Goal: Task Accomplishment & Management: Manage account settings

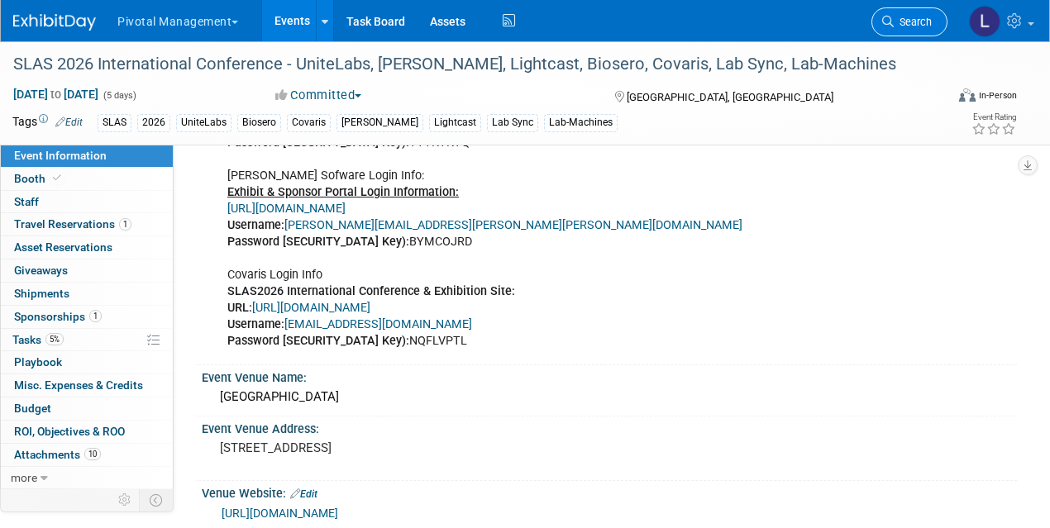
scroll to position [1422, 0]
click at [912, 19] on span "Search" at bounding box center [913, 22] width 38 height 12
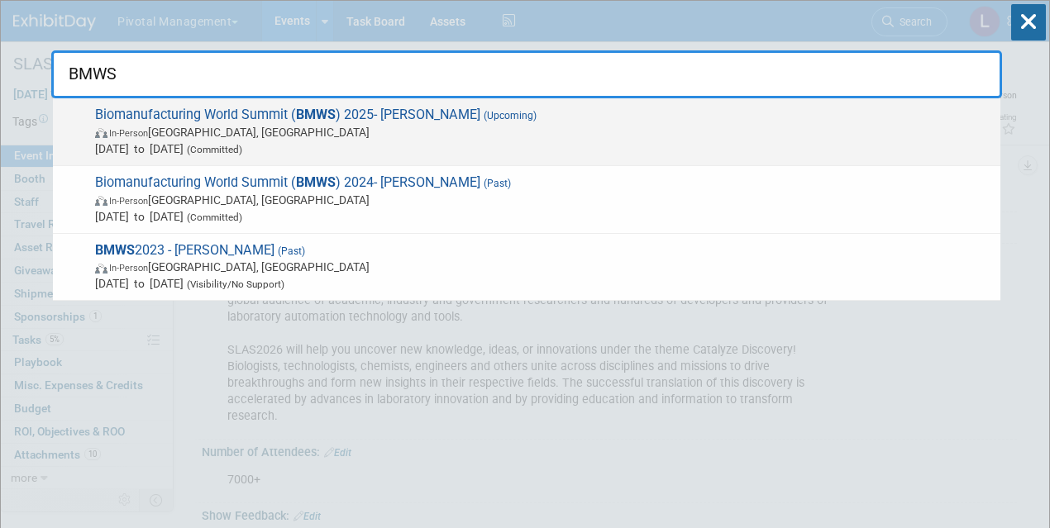
type input "BMWS"
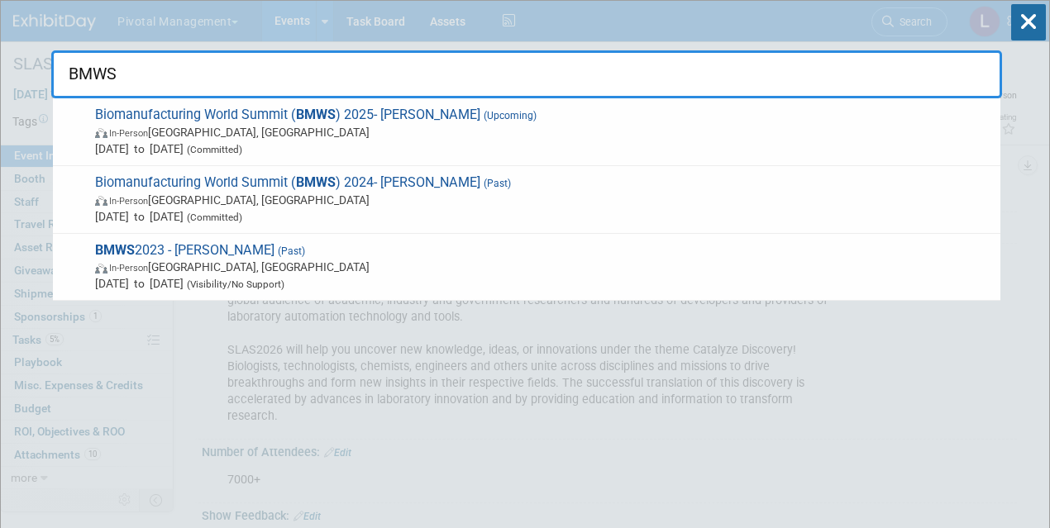
click at [384, 138] on span "In-Person [GEOGRAPHIC_DATA], [GEOGRAPHIC_DATA]" at bounding box center [543, 132] width 897 height 17
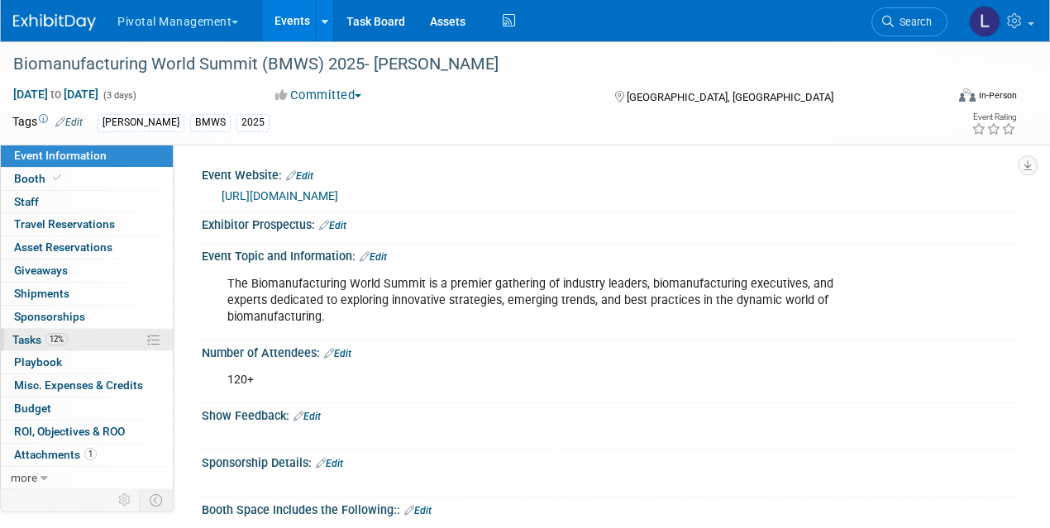
click at [48, 339] on span "12%" at bounding box center [56, 339] width 22 height 12
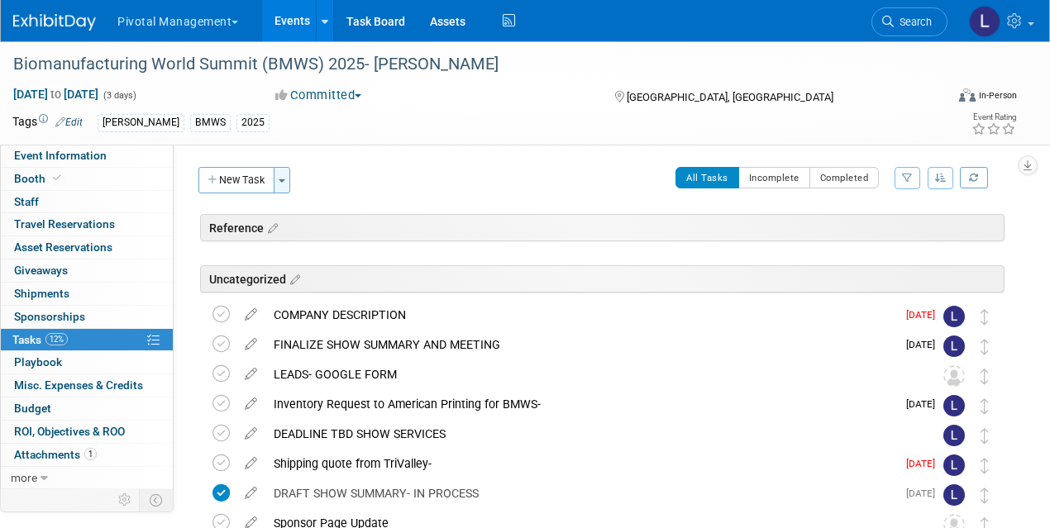
click at [278, 175] on button "Toggle Dropdown" at bounding box center [282, 180] width 17 height 26
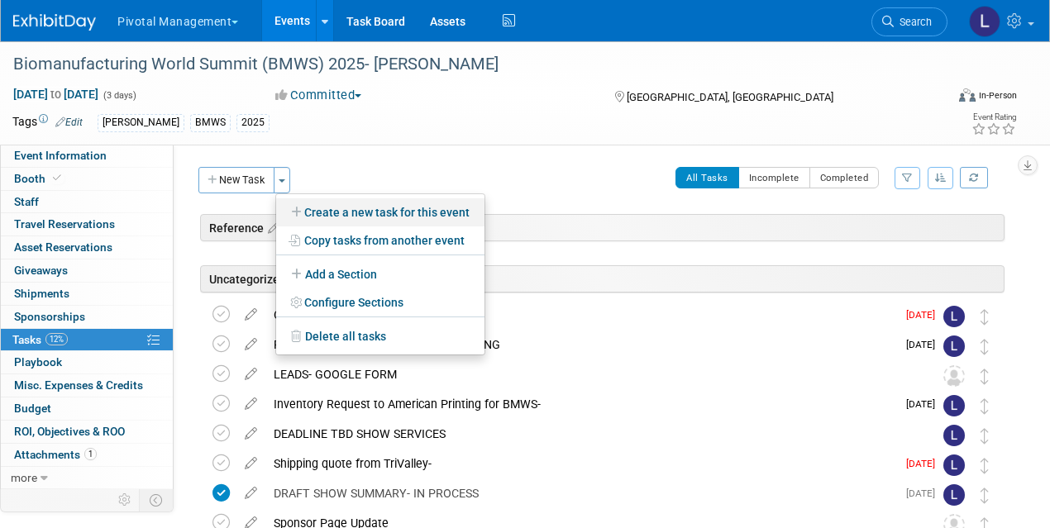
click at [332, 220] on link "Create a new task for this event" at bounding box center [380, 212] width 208 height 28
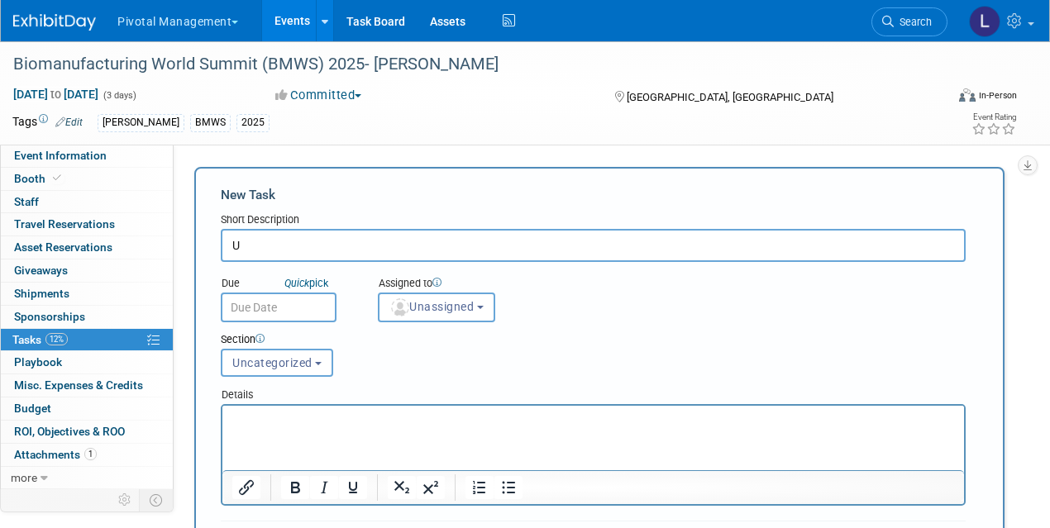
click at [332, 198] on div "New Task" at bounding box center [593, 195] width 745 height 18
click at [510, 247] on input "REF: DEADLINE EMAIL AND INFO FROM JACQ" at bounding box center [593, 245] width 745 height 33
type input "REF: DEADLINE EMAIL AND INFO FROM JACQUELINE- 8/11/25"
click at [307, 422] on p "Rich Text Area. Press ALT-0 for help." at bounding box center [593, 421] width 723 height 17
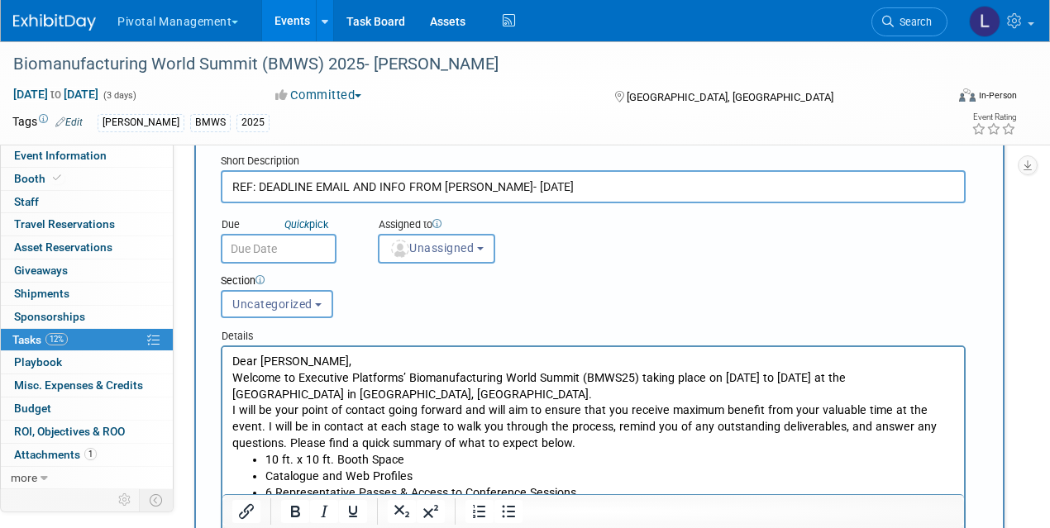
scroll to position [47, 0]
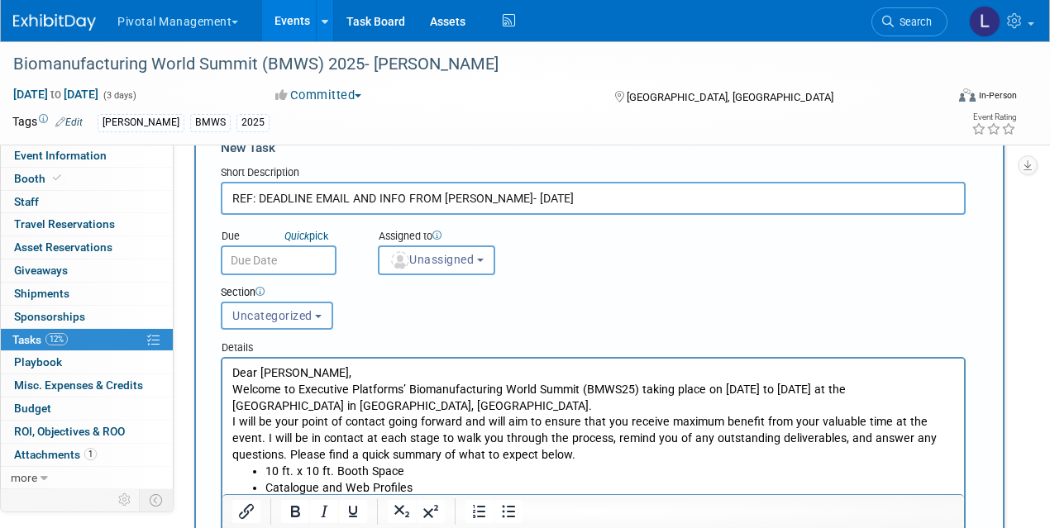
click at [287, 319] on span "Uncategorized" at bounding box center [272, 315] width 80 height 13
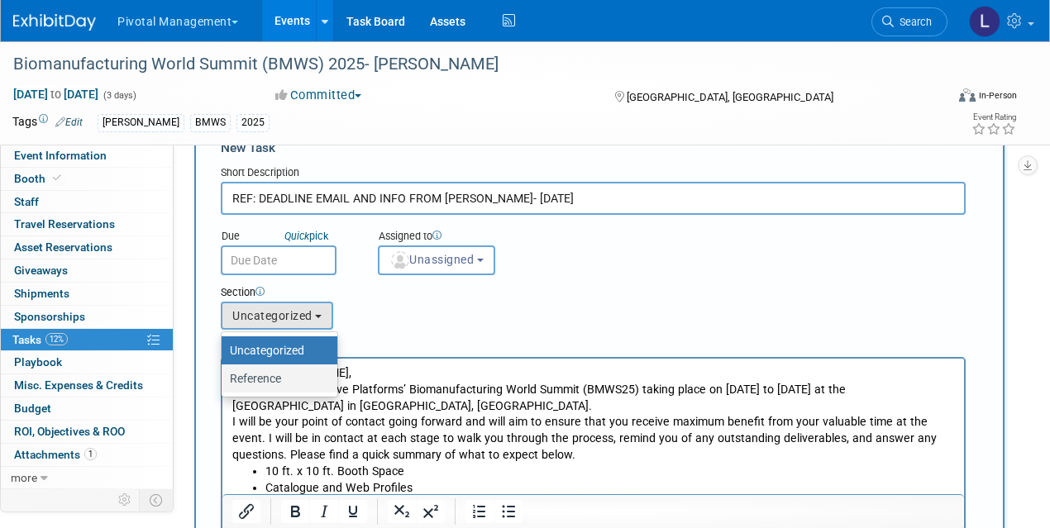
click at [275, 383] on label "Reference" at bounding box center [275, 378] width 91 height 21
click at [224, 383] on input "Reference" at bounding box center [218, 379] width 11 height 11
select select "11271374"
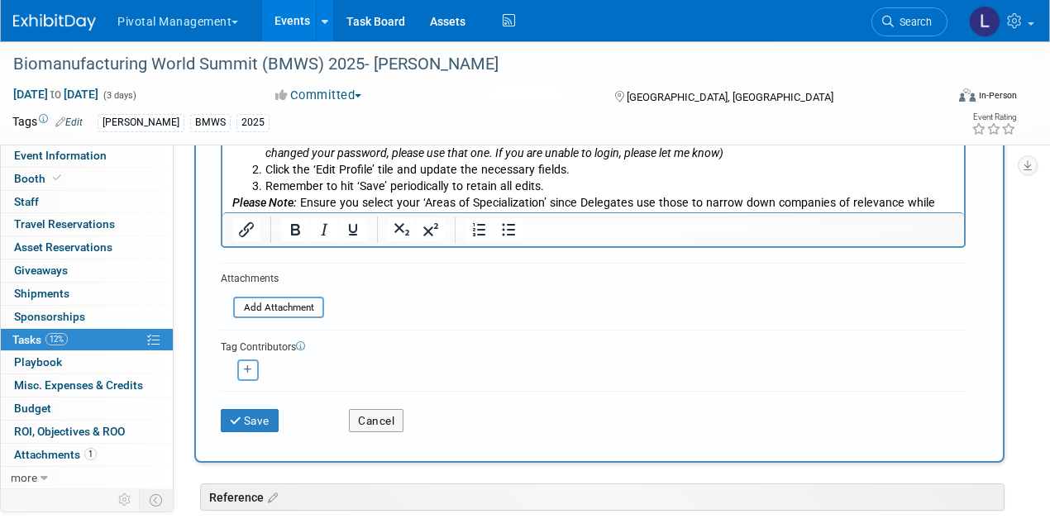
scroll to position [635, 0]
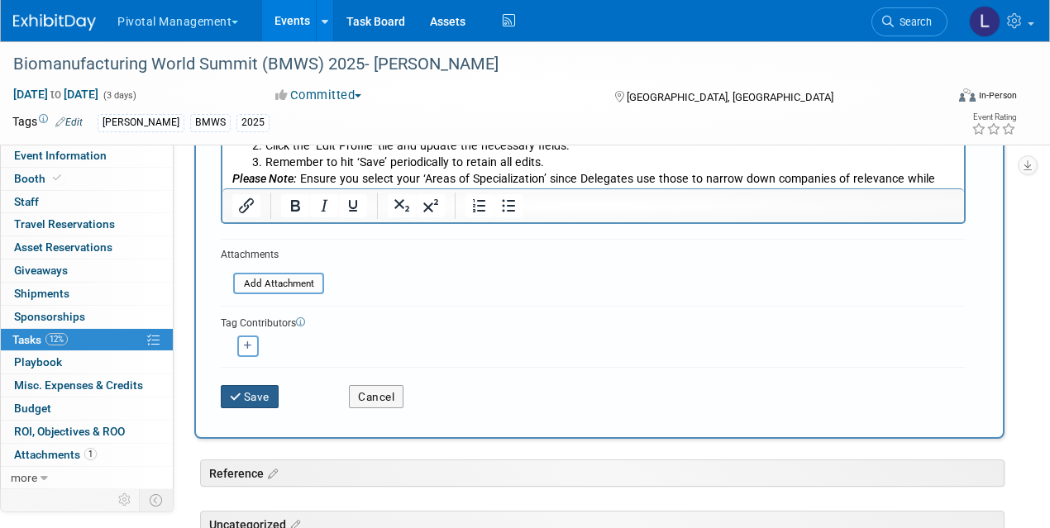
click at [236, 398] on icon "submit" at bounding box center [237, 398] width 14 height 12
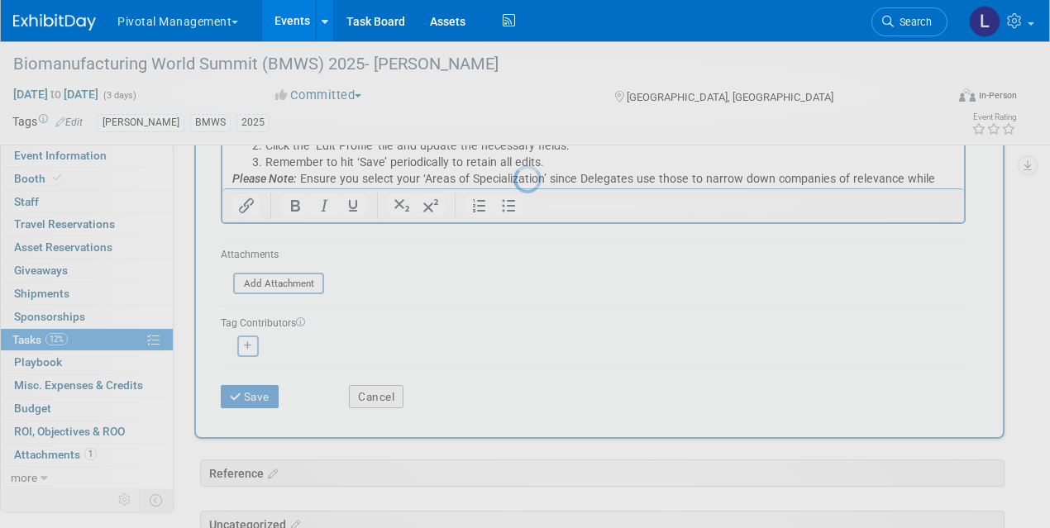
scroll to position [0, 0]
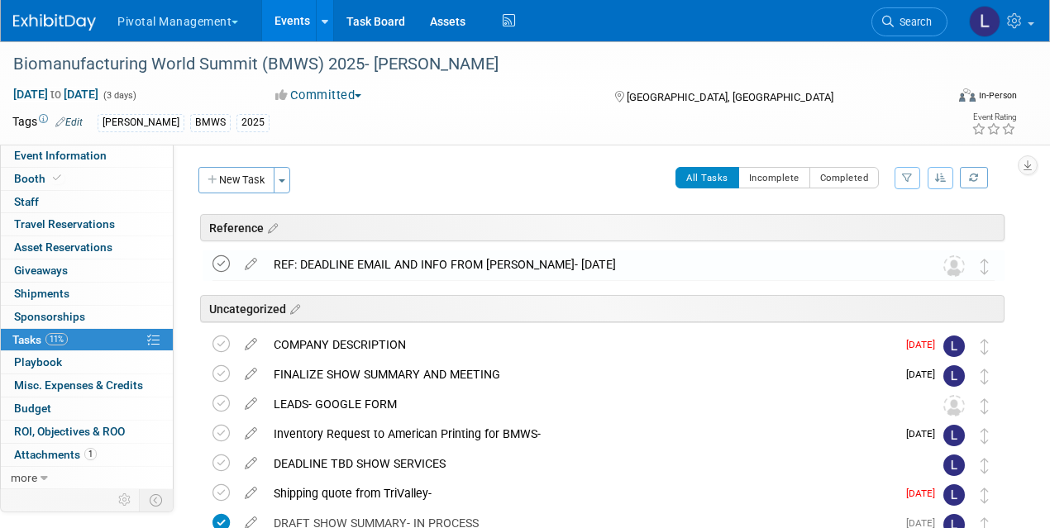
click at [226, 265] on icon at bounding box center [220, 263] width 17 height 17
click at [1049, 83] on html "Pivotal Management Choose Workspace: Pivotal Management Watchmaker Genomics Eve…" at bounding box center [525, 264] width 1050 height 528
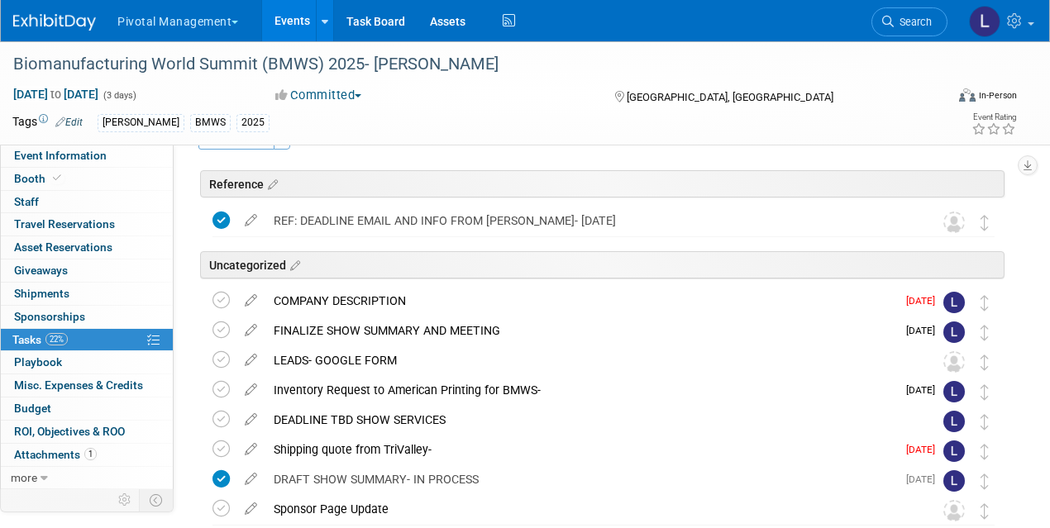
scroll to position [45, 0]
click at [223, 298] on icon at bounding box center [220, 299] width 17 height 17
click at [384, 419] on div "DEADLINE TBD SHOW SERVICES" at bounding box center [587, 419] width 645 height 28
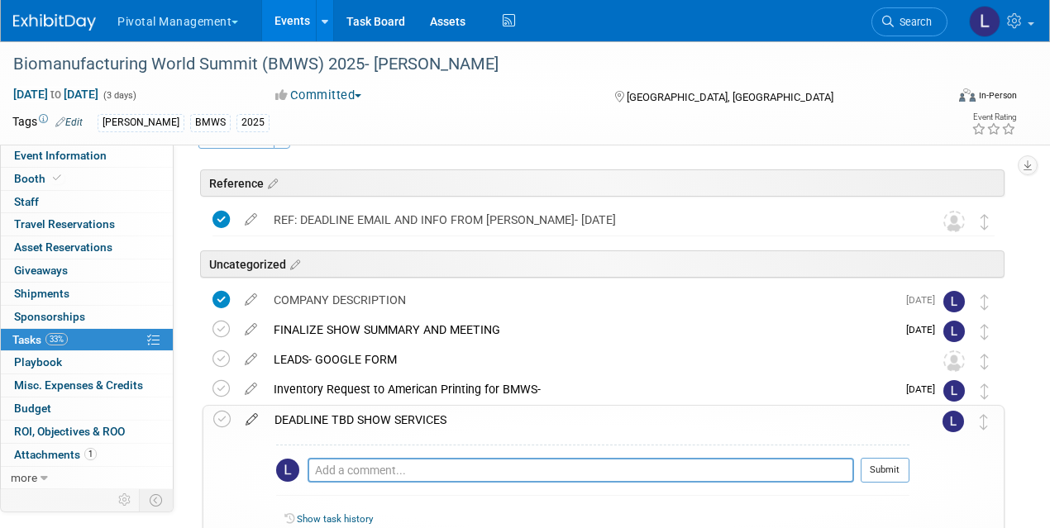
click at [256, 413] on icon at bounding box center [251, 416] width 29 height 21
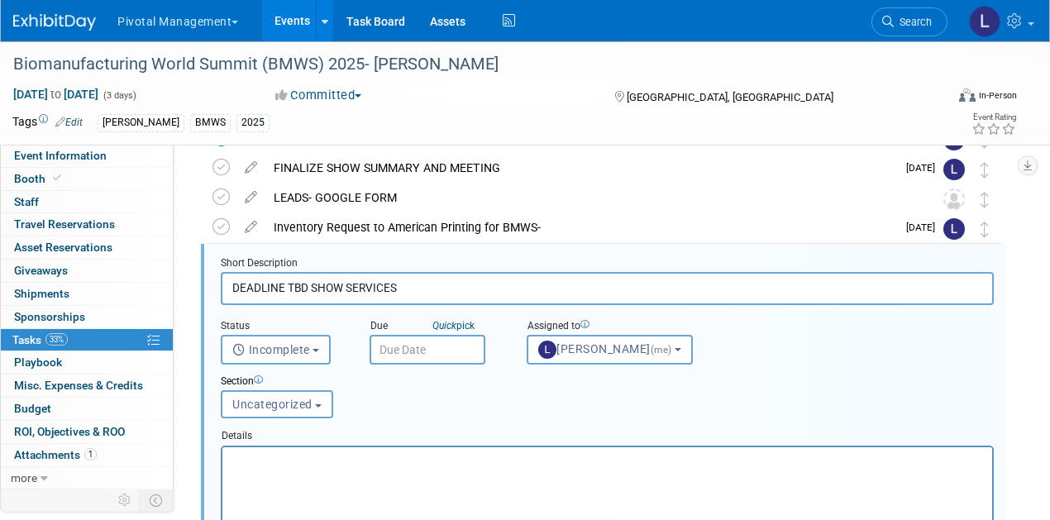
scroll to position [0, 0]
drag, startPoint x: 289, startPoint y: 284, endPoint x: 440, endPoint y: 286, distance: 150.5
click at [440, 286] on input "DEADLINE TBD SHOW SERVICES" at bounding box center [607, 288] width 773 height 32
click at [441, 291] on input "DEADLINE OCTOBER 17- FU" at bounding box center [607, 288] width 773 height 32
type input "DEADLINE OCTOBER 17- FURNITURE RENTAL,"
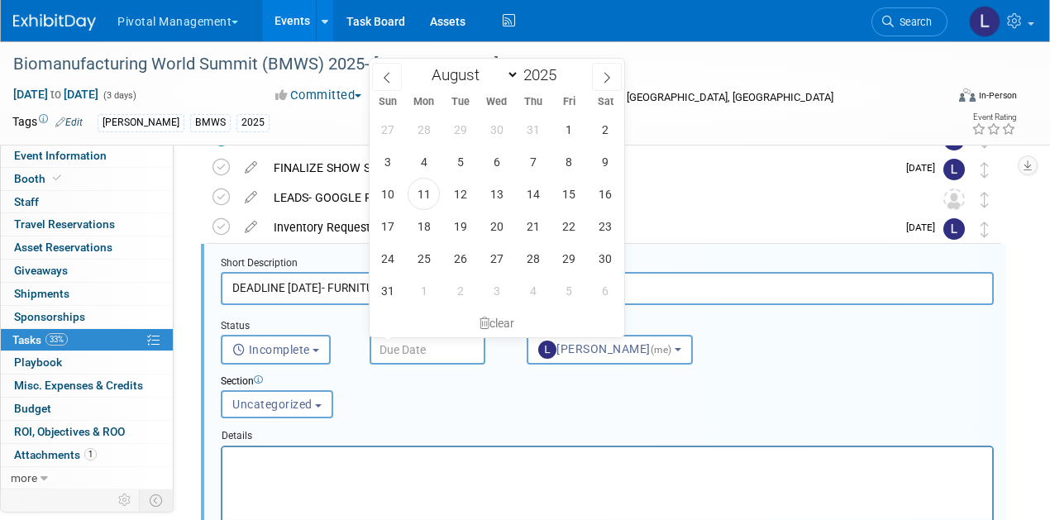
click at [390, 356] on input "text" at bounding box center [428, 350] width 116 height 30
click at [479, 72] on select "January February March April May June July August September October November De…" at bounding box center [471, 74] width 95 height 21
select select "9"
click at [561, 196] on span "17" at bounding box center [569, 194] width 32 height 32
type input "Oct 17, 2025"
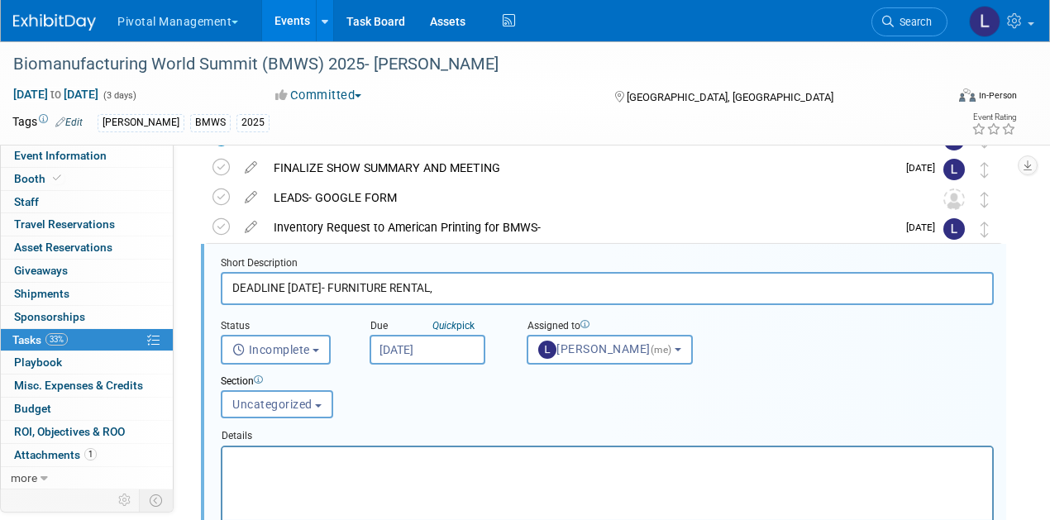
click at [339, 465] on p "Rich Text Area. Press ALT-0 for help." at bounding box center [607, 461] width 751 height 16
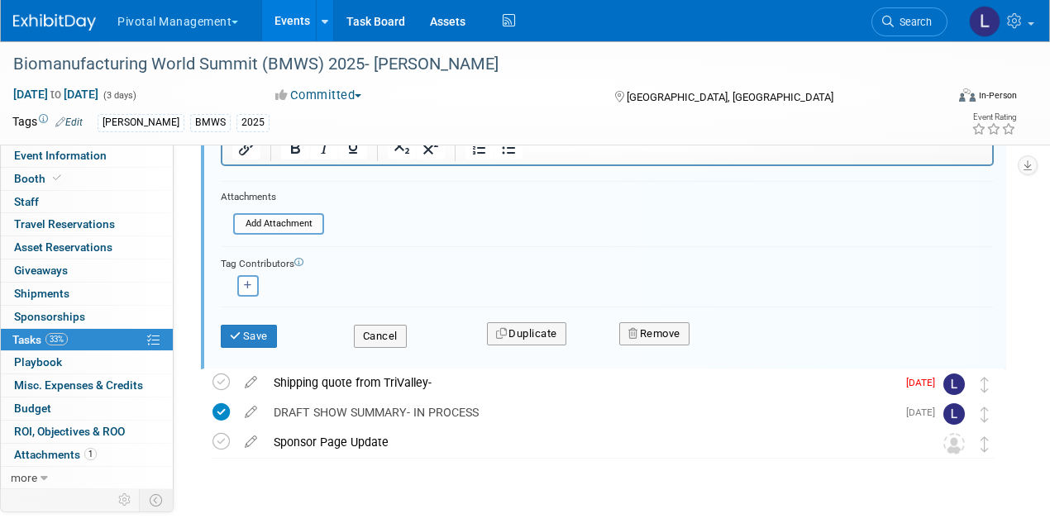
scroll to position [617, 0]
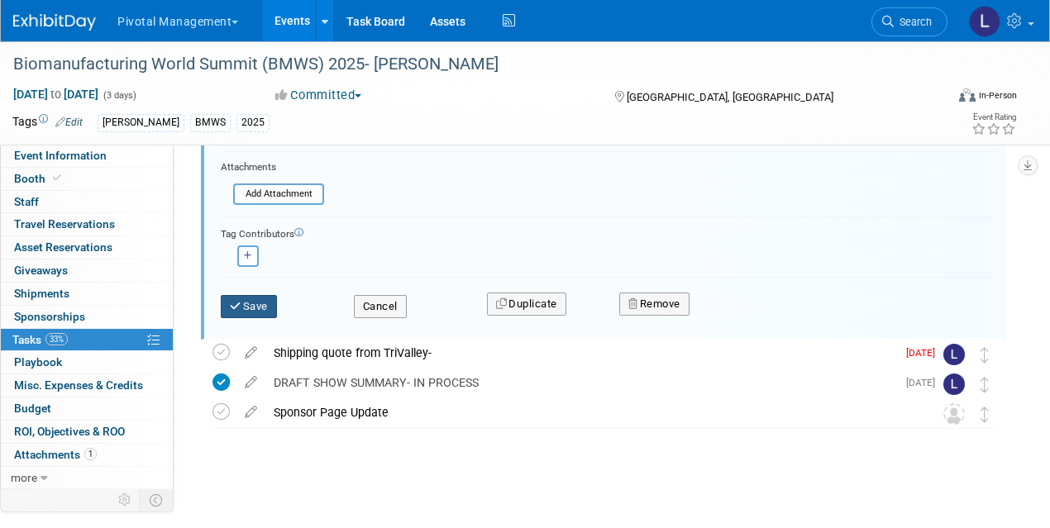
click at [274, 313] on button "Save" at bounding box center [249, 306] width 56 height 23
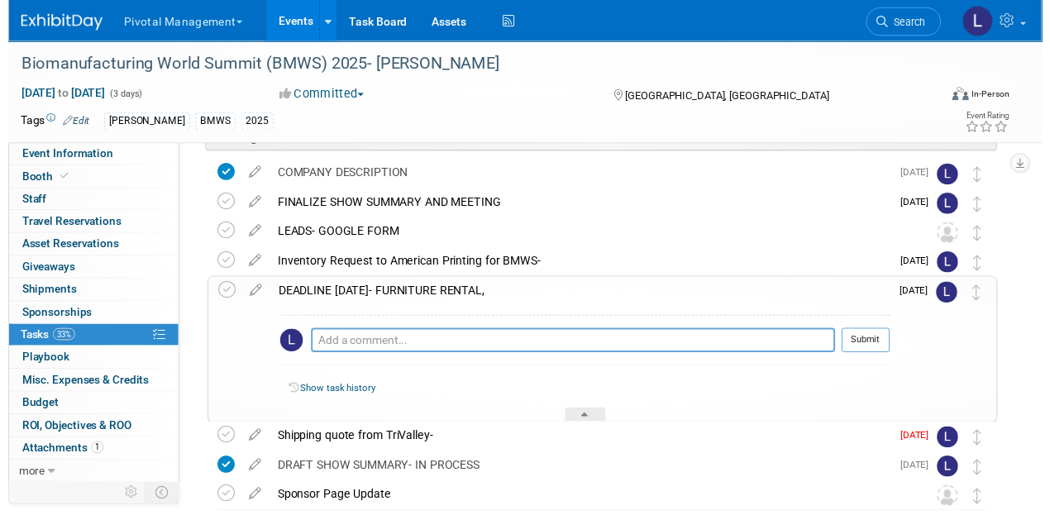
scroll to position [167, 0]
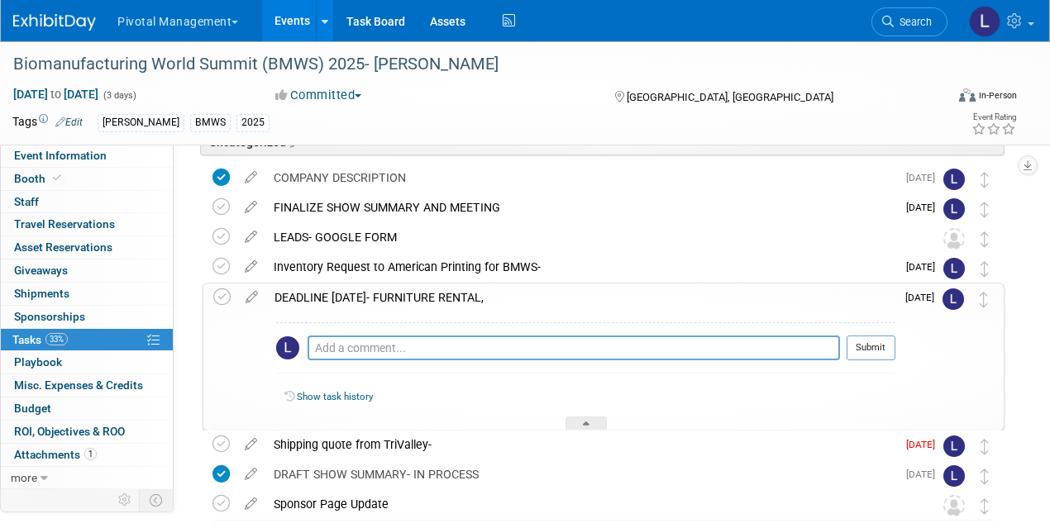
drag, startPoint x: 1057, startPoint y: 187, endPoint x: 1057, endPoint y: 127, distance: 59.5
click at [1049, 126] on html "Pivotal Management Choose Workspace: Pivotal Management Watchmaker Genomics Eve…" at bounding box center [525, 97] width 1050 height 528
click at [247, 442] on icon at bounding box center [250, 441] width 29 height 21
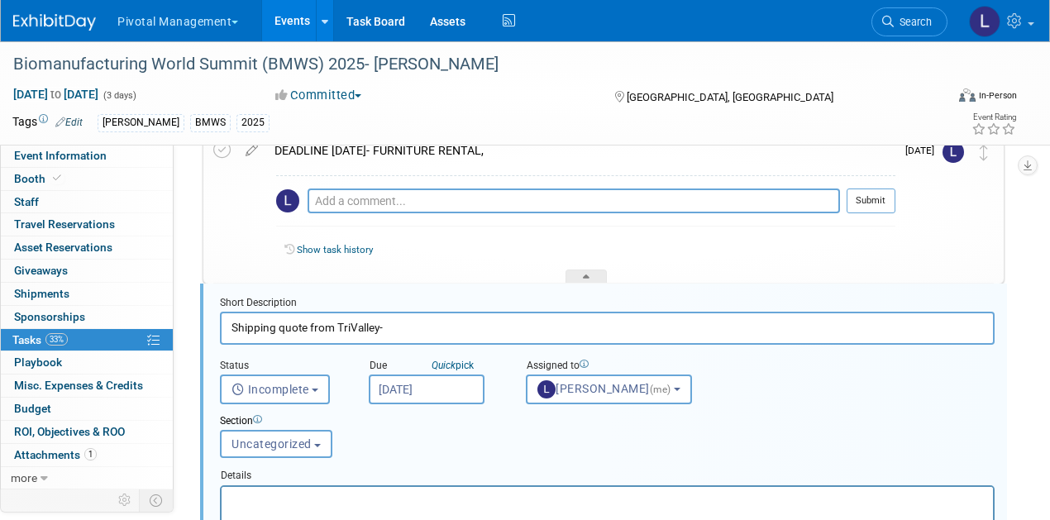
scroll to position [354, 0]
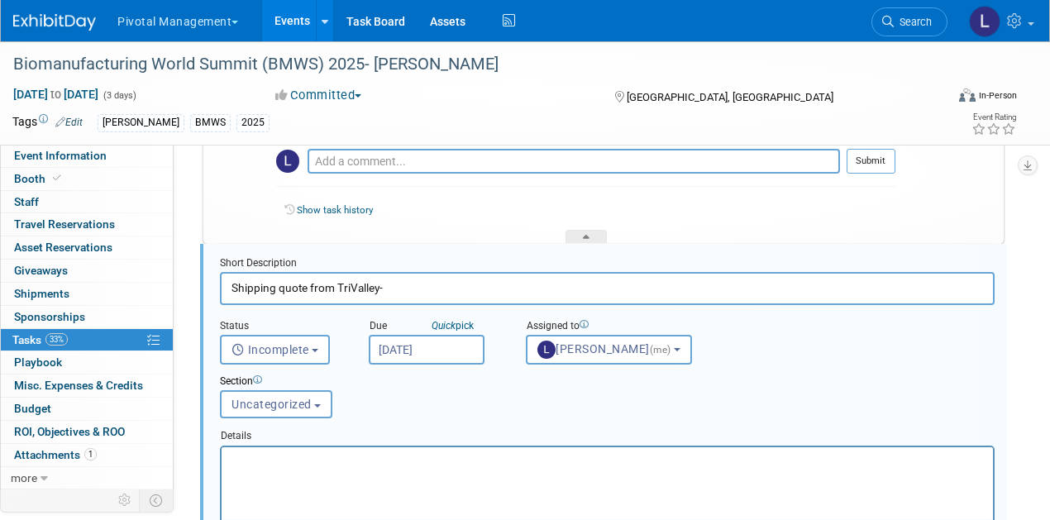
click at [429, 284] on input "Shipping quote from TriValley-" at bounding box center [607, 288] width 775 height 32
drag, startPoint x: 379, startPoint y: 282, endPoint x: 439, endPoint y: 284, distance: 59.6
click at [439, 284] on input "Shipping quote from TriValley to AET" at bounding box center [607, 288] width 775 height 32
click at [438, 285] on input "Shipping quote from TriValley - Outbound BMWS to AET- Americ" at bounding box center [607, 288] width 775 height 32
drag, startPoint x: 389, startPoint y: 284, endPoint x: 437, endPoint y: 290, distance: 47.5
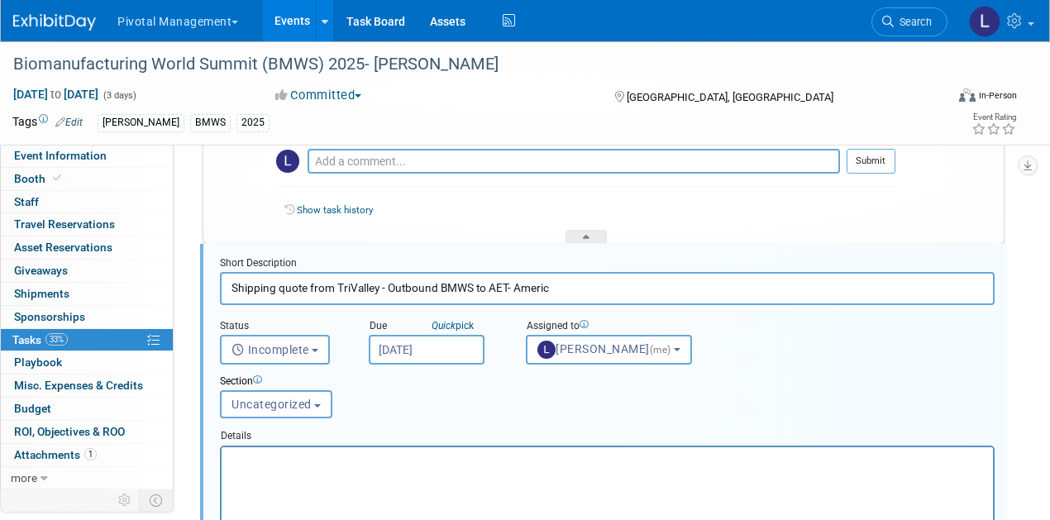
click at [437, 290] on input "Shipping quote from TriValley - Outbound BMWS to AET- Americ" at bounding box center [607, 288] width 775 height 32
click at [509, 283] on input "Shipping quote from TriValley - BMWS to AET- Americ" at bounding box center [607, 288] width 775 height 32
click at [389, 287] on input "Shipping quote from TriValley - BMWS to AET- American Printing" at bounding box center [607, 288] width 775 height 32
type input "Shipping quote from TriValley - American Printing to BMWS to AET- American Prin…"
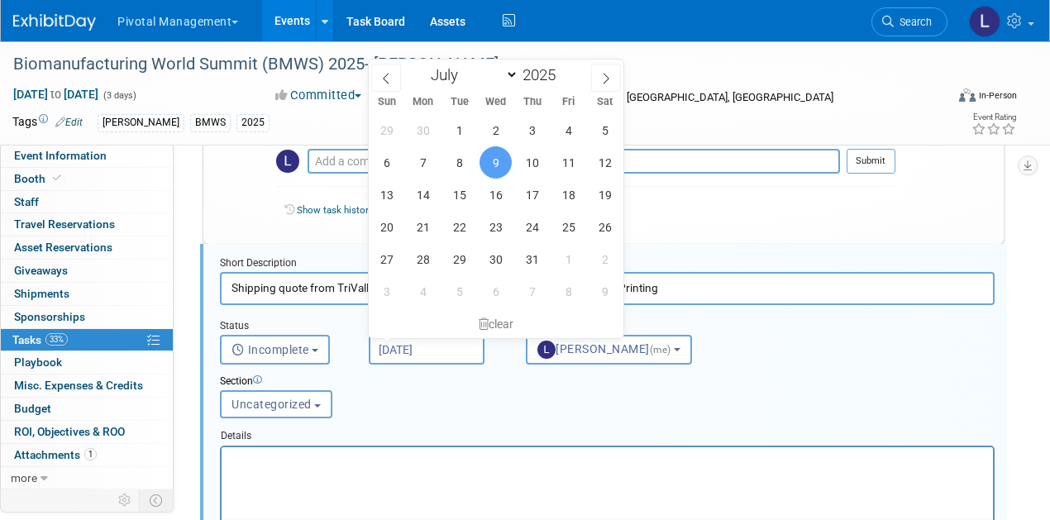
click at [412, 348] on input "Jul 9, 2025" at bounding box center [427, 350] width 116 height 30
click at [607, 79] on icon at bounding box center [606, 79] width 12 height 12
select select "7"
click at [466, 292] on span "2" at bounding box center [459, 291] width 32 height 32
type input "Sep 2, 2025"
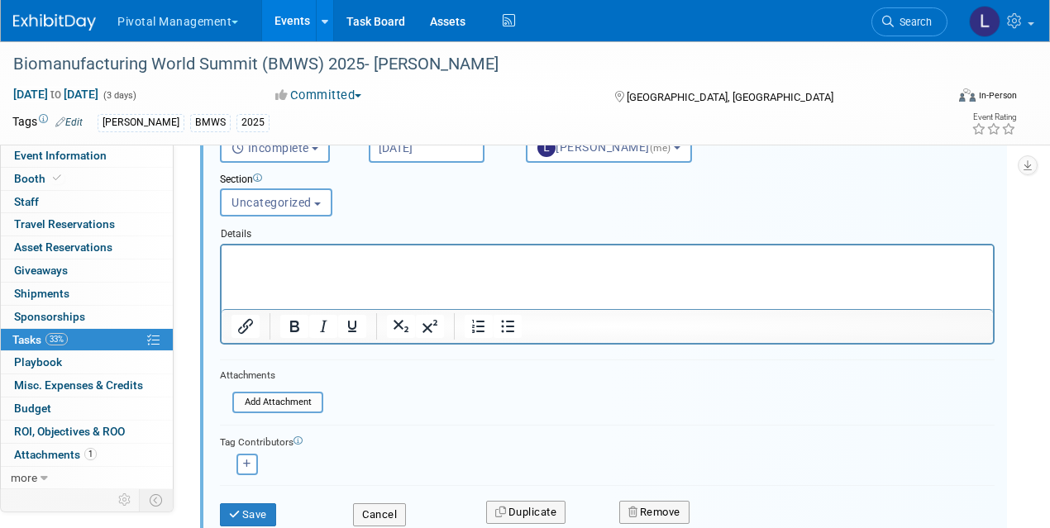
scroll to position [566, 0]
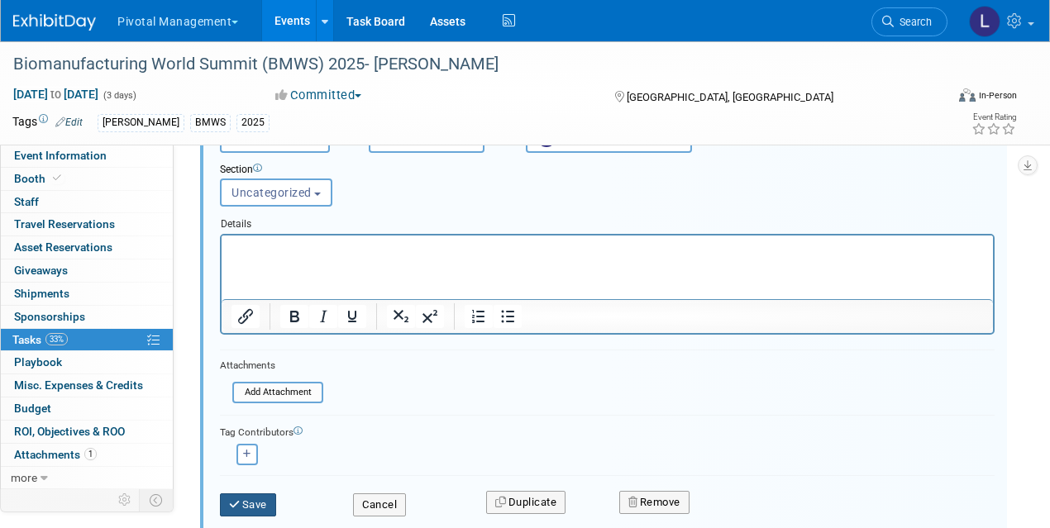
click at [250, 502] on button "Save" at bounding box center [248, 505] width 56 height 23
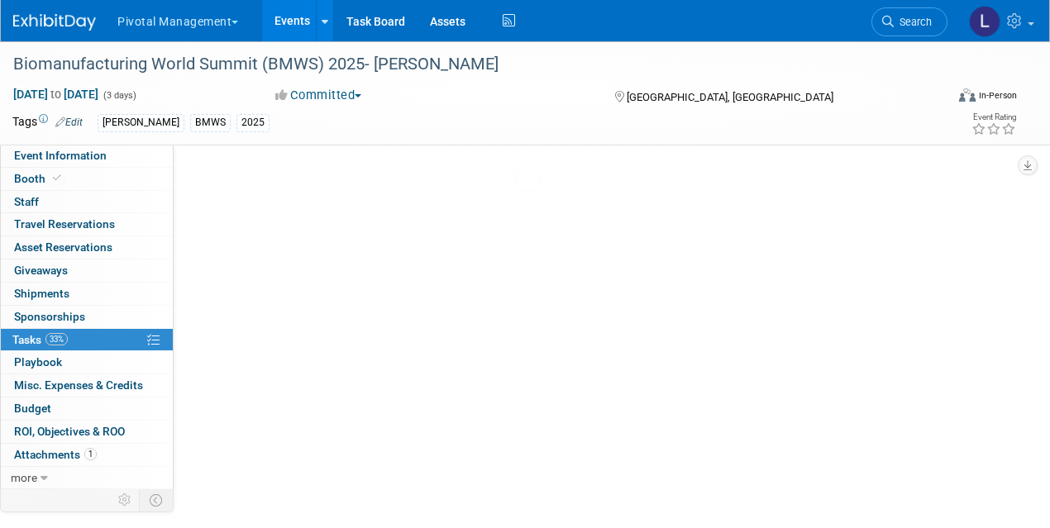
scroll to position [259, 0]
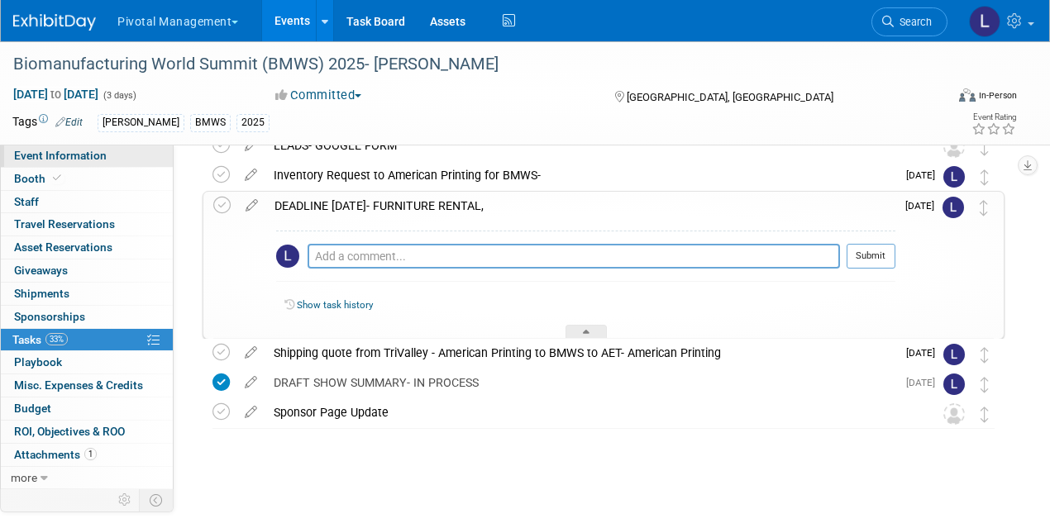
click at [34, 161] on span "Event Information" at bounding box center [60, 155] width 93 height 13
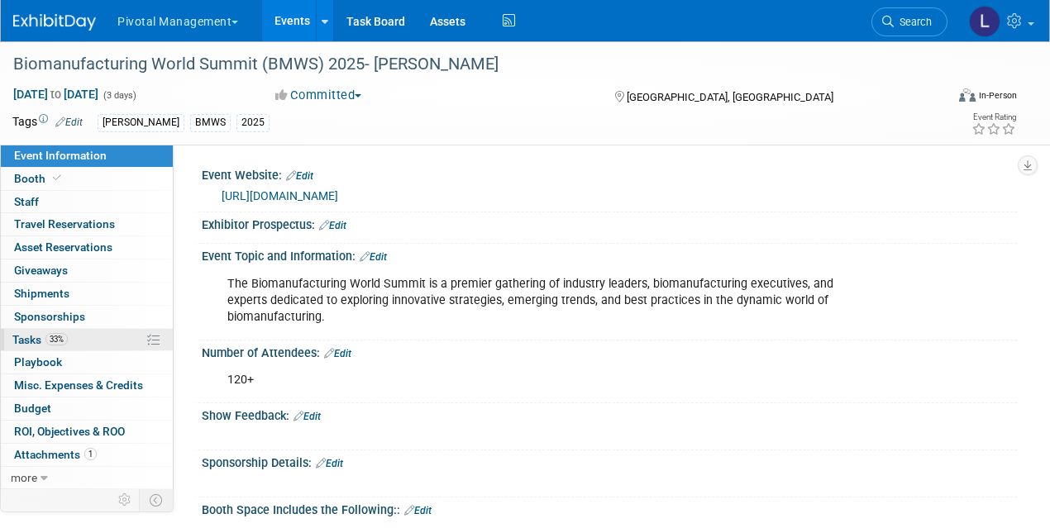
click at [17, 343] on span "Tasks 33%" at bounding box center [39, 339] width 55 height 13
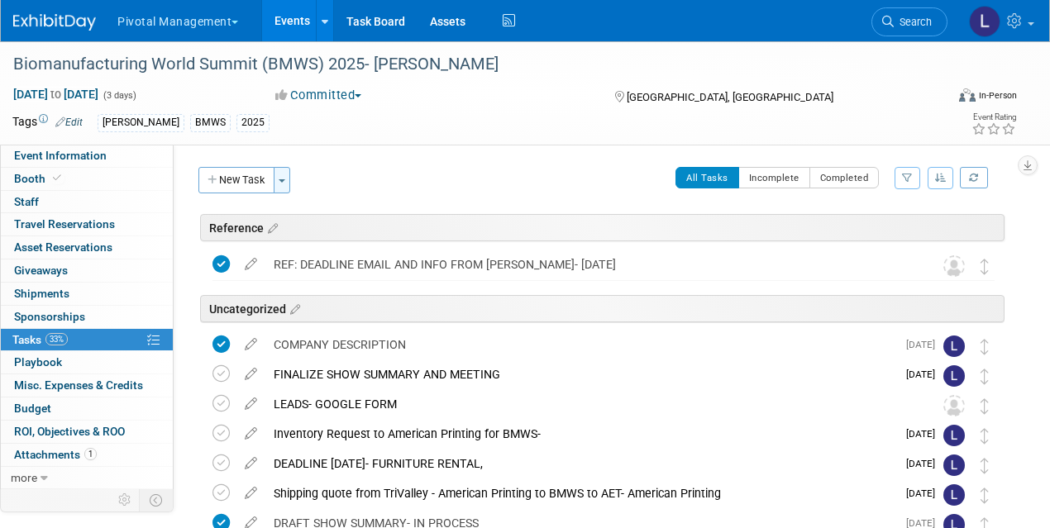
click at [286, 177] on button "Toggle Dropdown" at bounding box center [282, 180] width 17 height 26
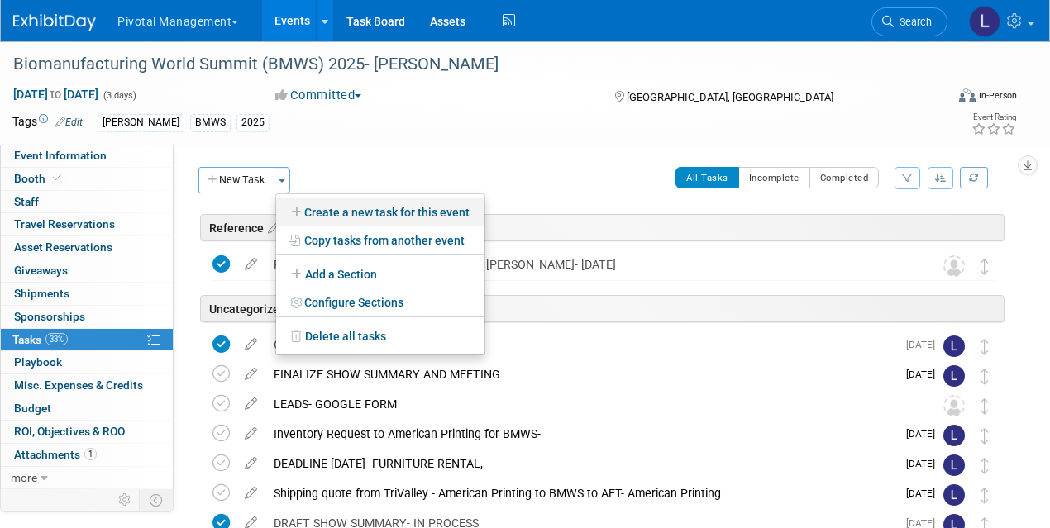
click at [347, 210] on link "Create a new task for this event" at bounding box center [380, 212] width 208 height 28
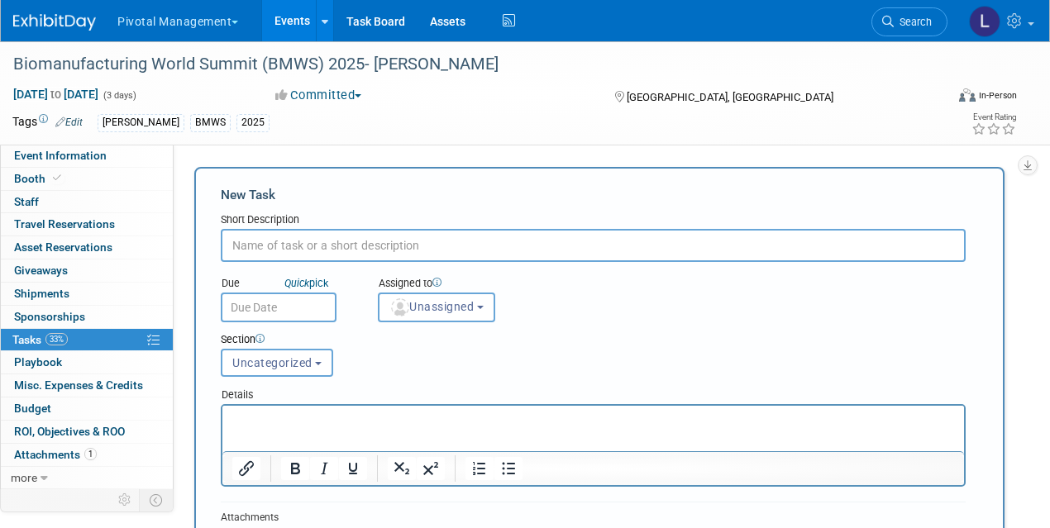
click at [304, 243] on input "text" at bounding box center [593, 245] width 745 height 33
type input "DEADLINE OCTOBER 9 - CUSTOM PRINTED BOOTH PANELS"
click at [278, 317] on input "text" at bounding box center [279, 308] width 116 height 30
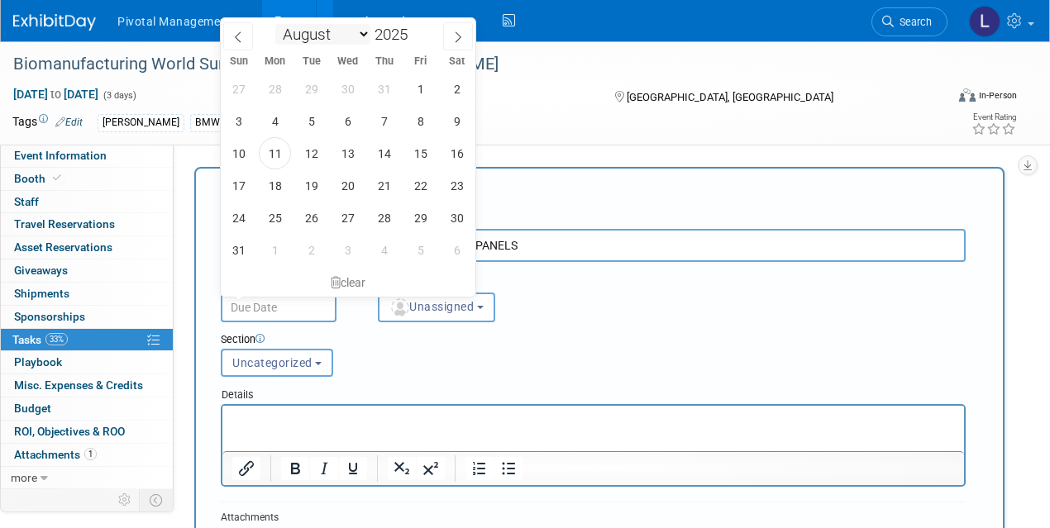
click at [320, 39] on select "January February March April May June July August September October November De…" at bounding box center [322, 34] width 95 height 21
select select "9"
click at [372, 113] on span "9" at bounding box center [384, 121] width 32 height 32
type input "Oct 9, 2025"
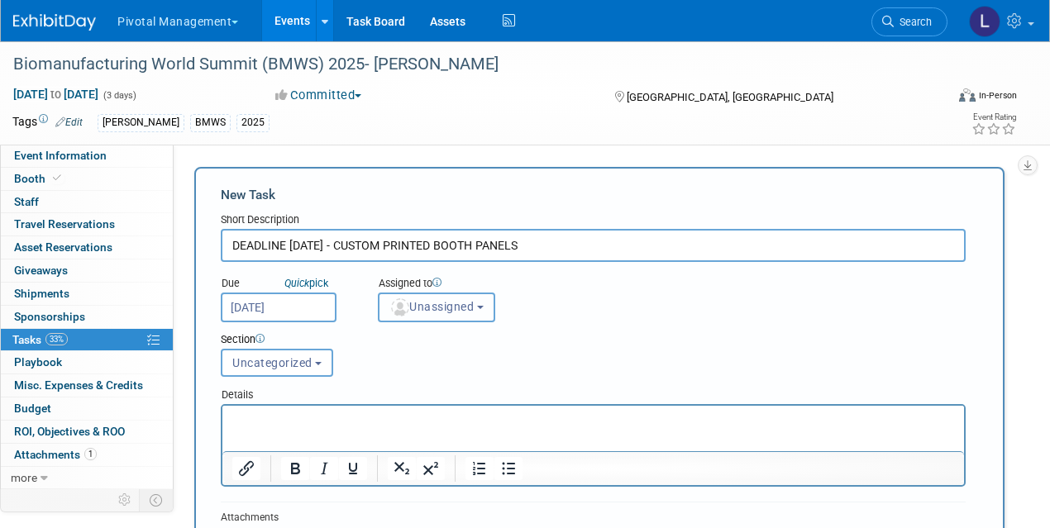
click at [468, 303] on span "Unassigned" at bounding box center [431, 306] width 84 height 13
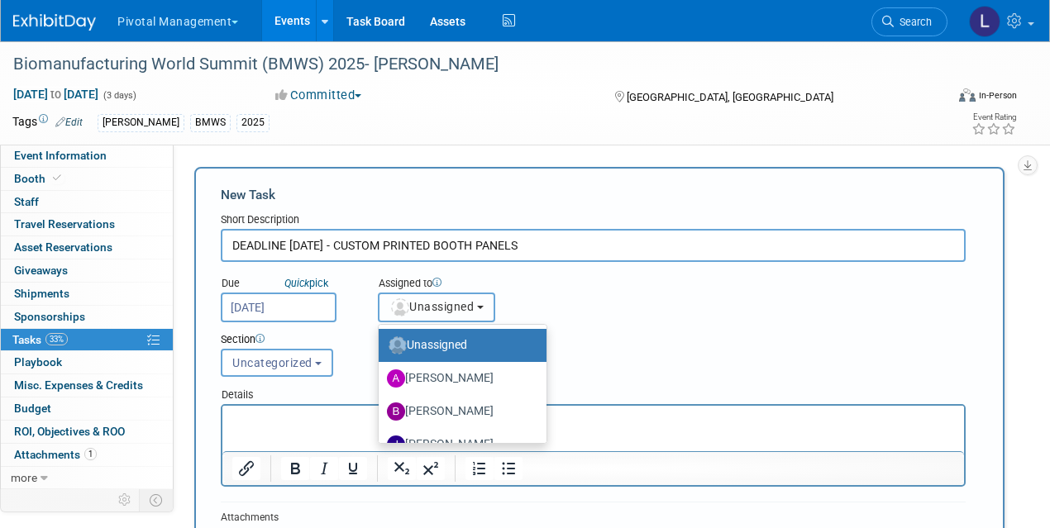
scroll to position [84, 0]
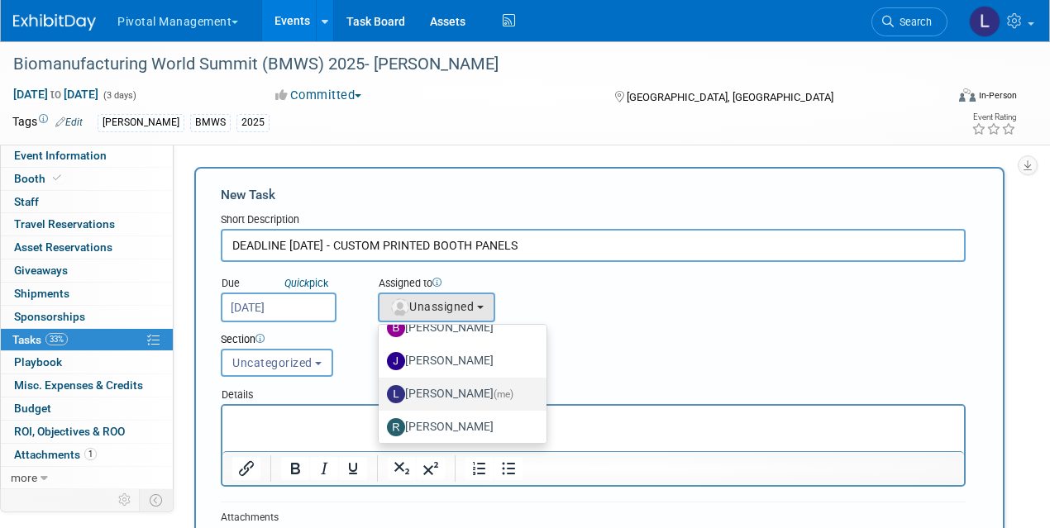
click at [475, 393] on label "Leslie Pelton (me)" at bounding box center [458, 394] width 143 height 26
click at [381, 393] on input "Leslie Pelton (me)" at bounding box center [375, 392] width 11 height 11
select select "dc5d874d-e65f-4397-9ee7-21f806dbe4f5"
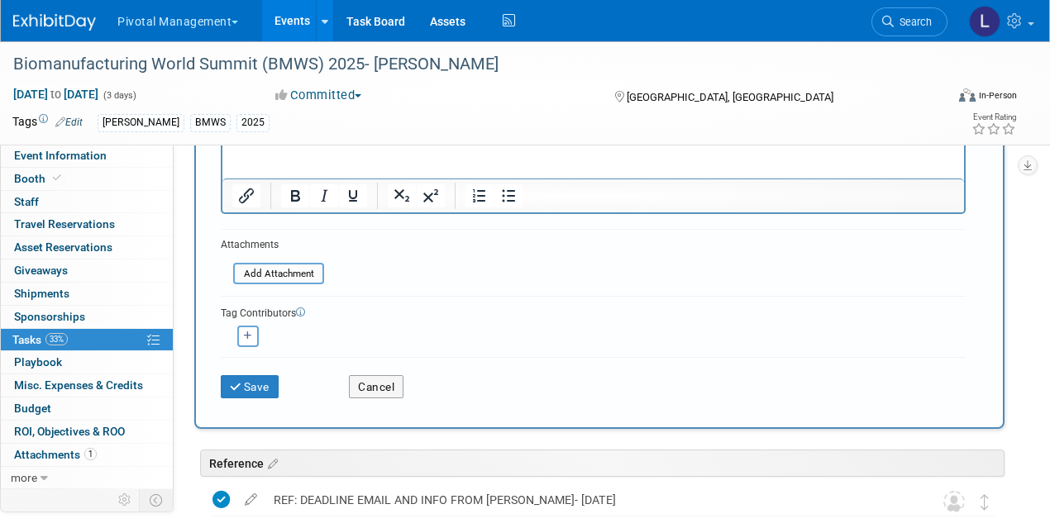
scroll to position [278, 0]
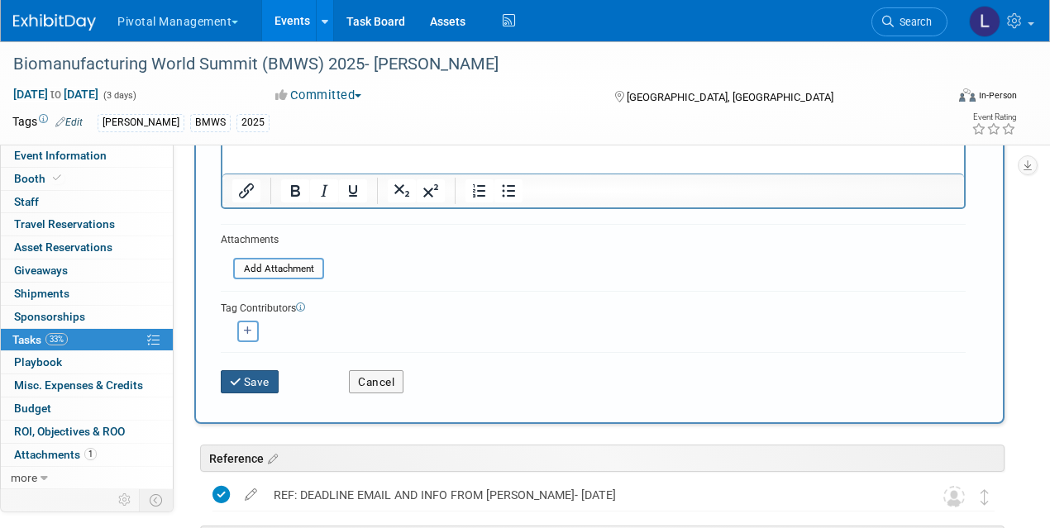
click at [246, 387] on button "Save" at bounding box center [250, 381] width 58 height 23
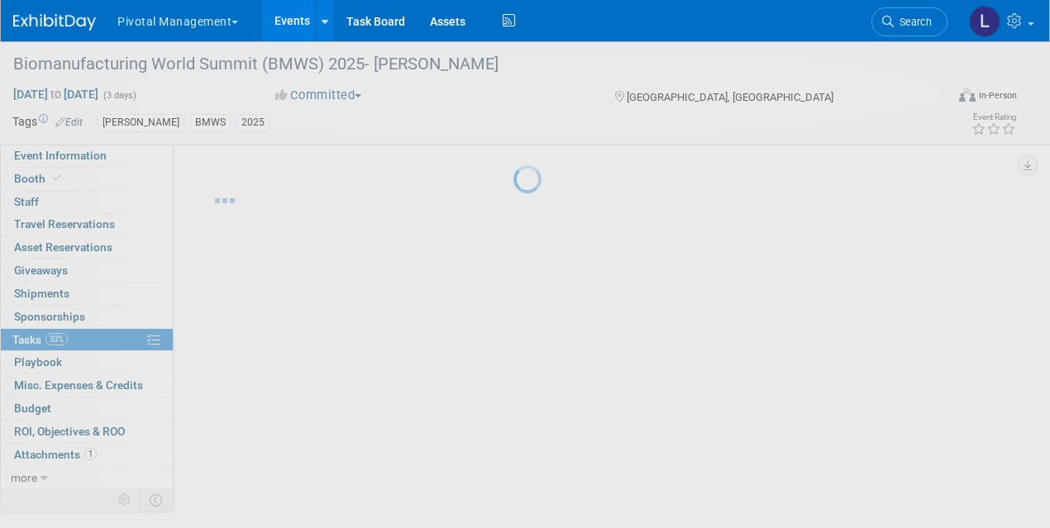
scroll to position [0, 0]
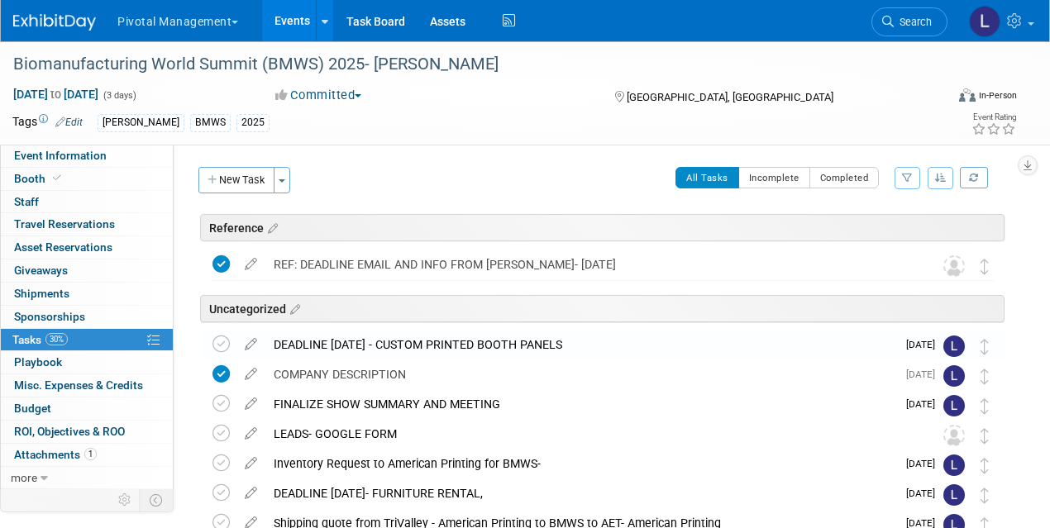
click at [246, 184] on button "New Task" at bounding box center [236, 180] width 76 height 26
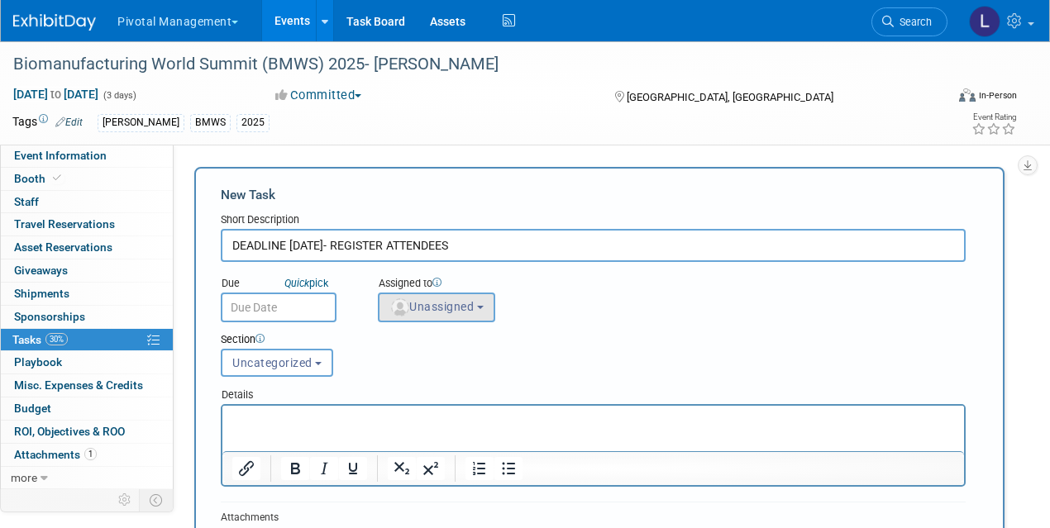
type input "DEADLINE OCTOBER 29- REGISTER ATTENDEES"
click at [446, 313] on button "Unassigned" at bounding box center [436, 308] width 117 height 30
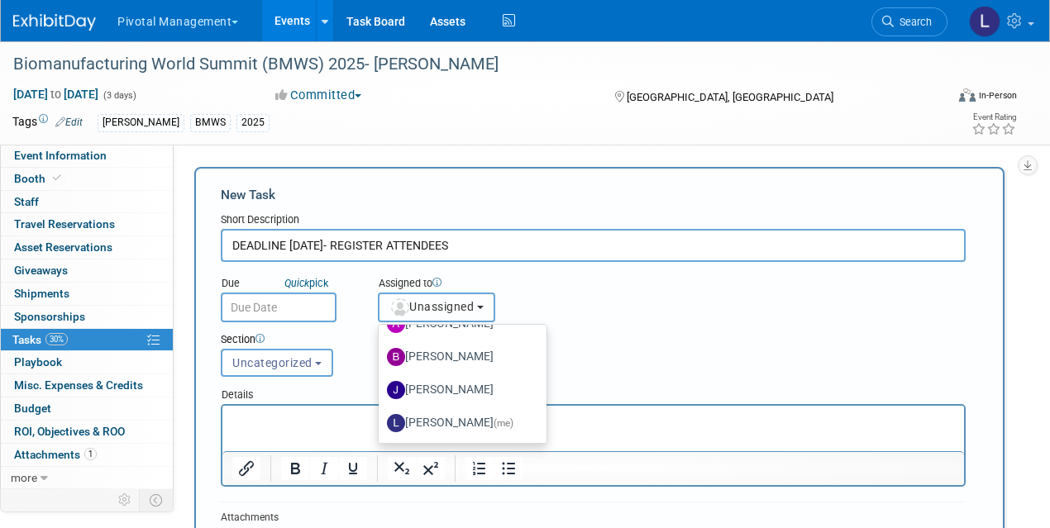
scroll to position [71, 0]
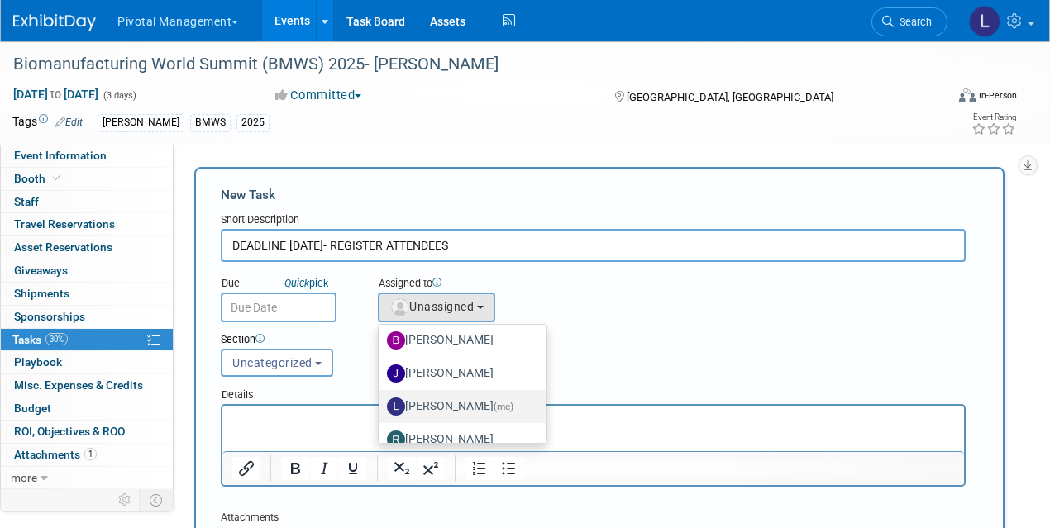
click at [444, 401] on label "Leslie Pelton (me)" at bounding box center [458, 407] width 143 height 26
click at [381, 401] on input "Leslie Pelton (me)" at bounding box center [375, 404] width 11 height 11
select select "dc5d874d-e65f-4397-9ee7-21f806dbe4f5"
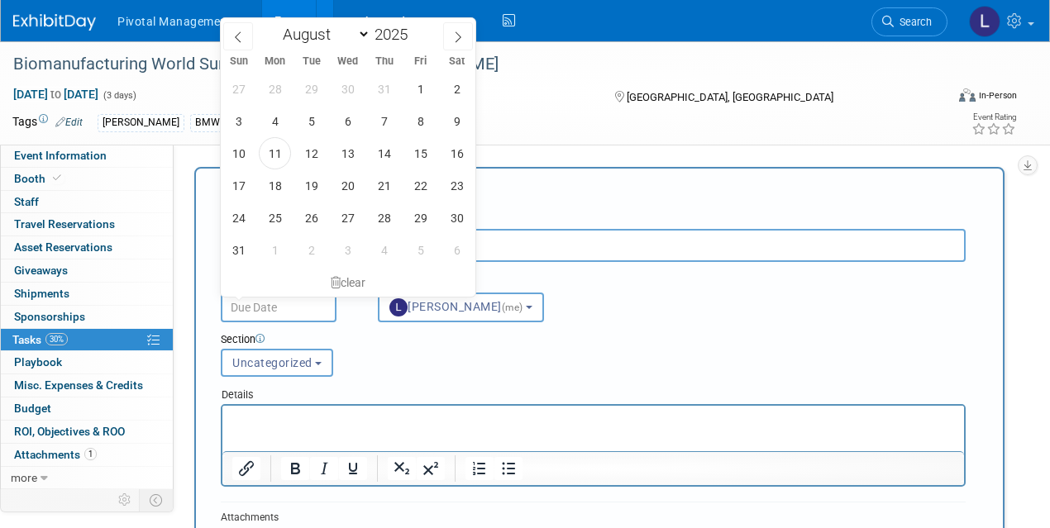
click at [283, 305] on input "text" at bounding box center [279, 308] width 116 height 30
click at [310, 41] on select "January February March April May June July August September October November De…" at bounding box center [322, 34] width 95 height 21
select select "9"
click at [346, 211] on span "29" at bounding box center [348, 218] width 32 height 32
type input "Oct 29, 2025"
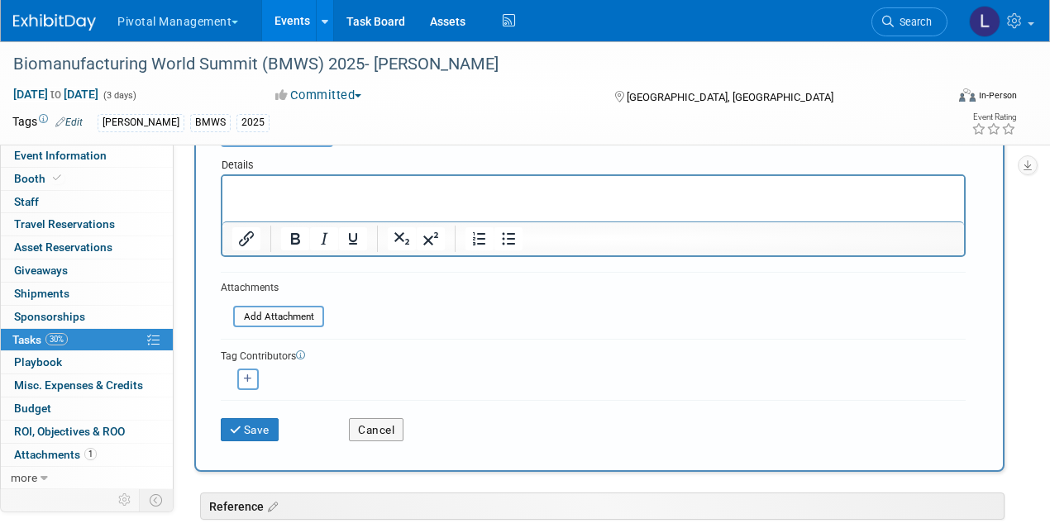
scroll to position [324, 0]
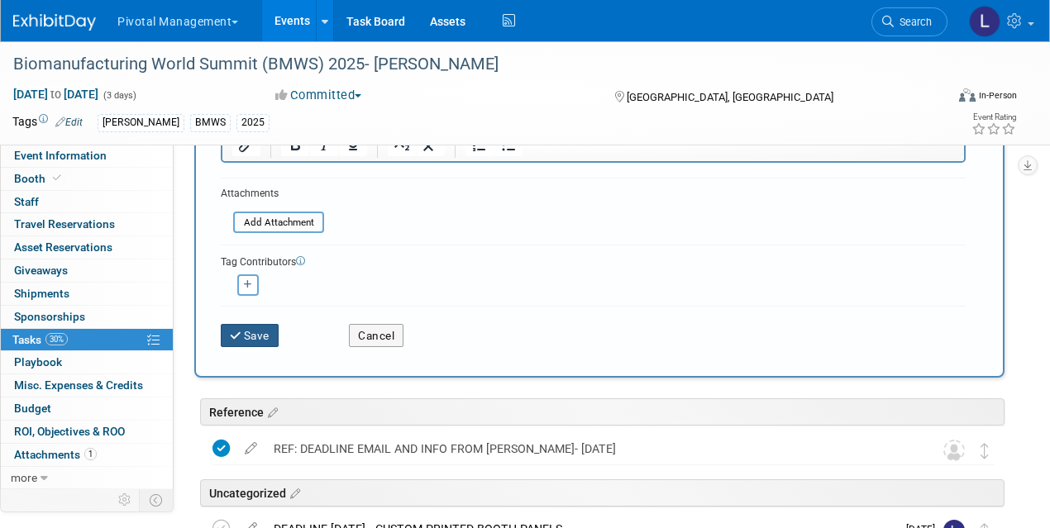
click at [237, 336] on icon "submit" at bounding box center [237, 337] width 14 height 12
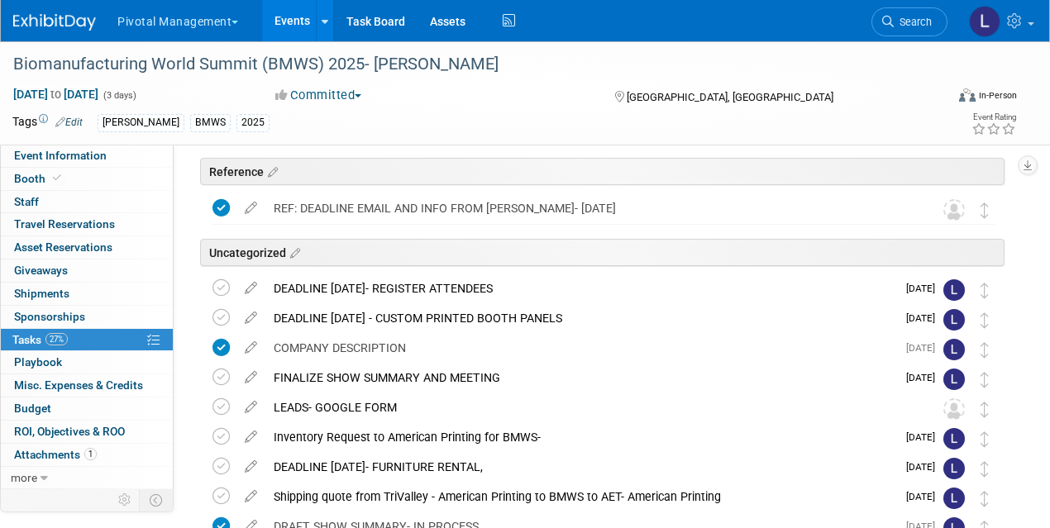
scroll to position [44, 0]
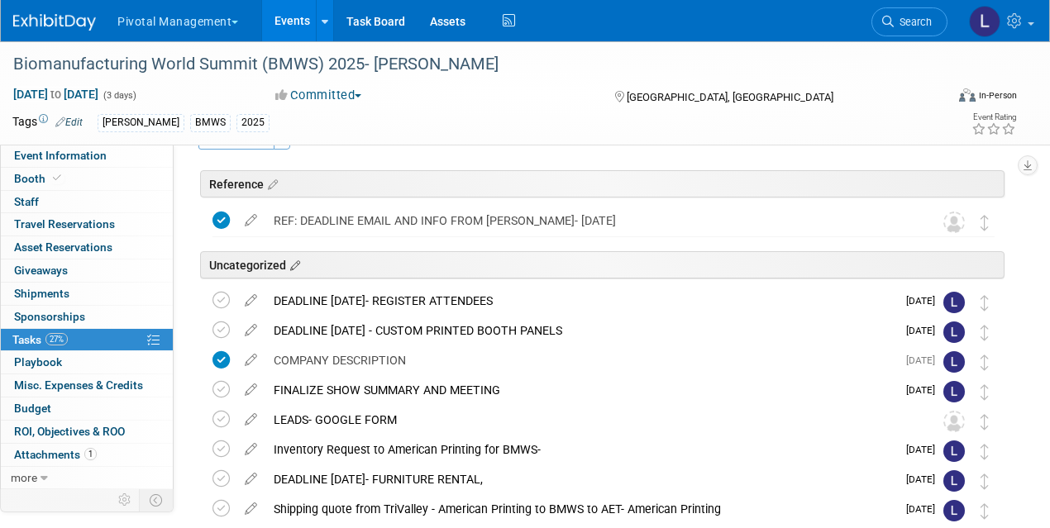
click at [292, 259] on icon at bounding box center [293, 266] width 14 height 15
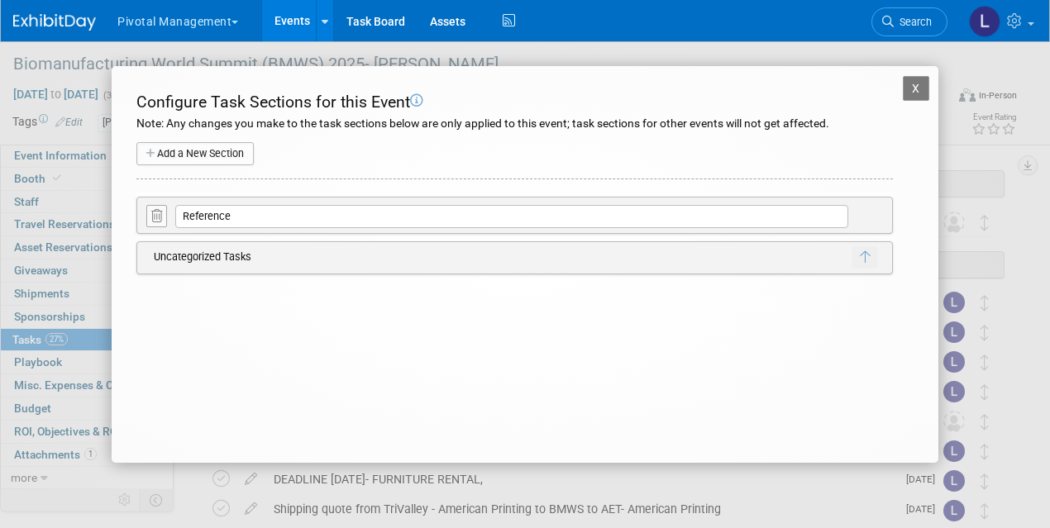
click at [925, 93] on button "X" at bounding box center [916, 88] width 26 height 25
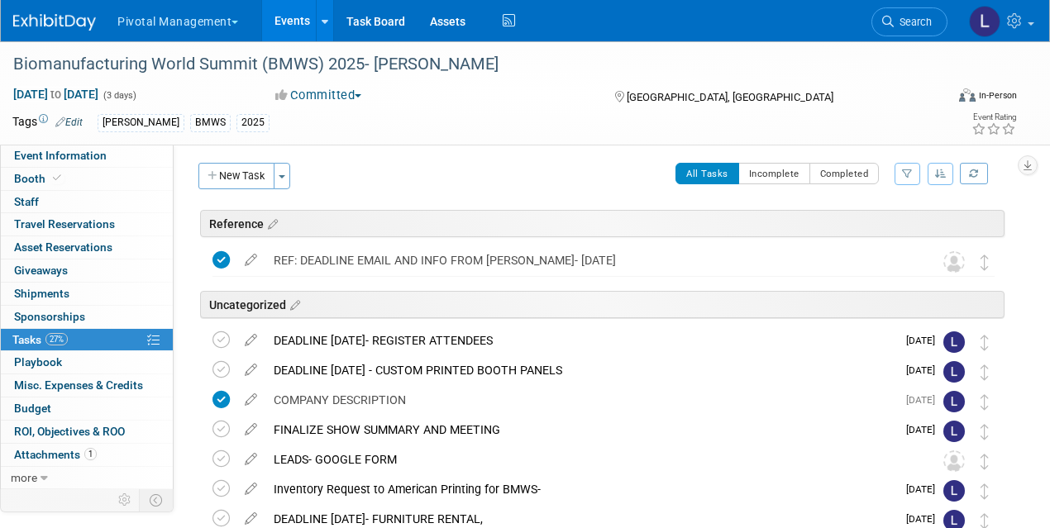
scroll to position [2, 0]
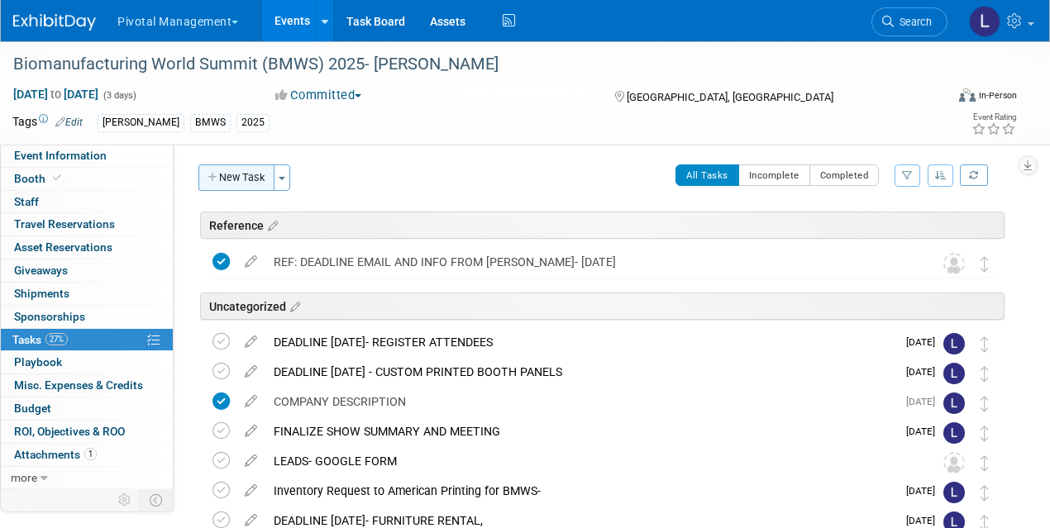
click at [227, 174] on button "New Task" at bounding box center [236, 178] width 76 height 26
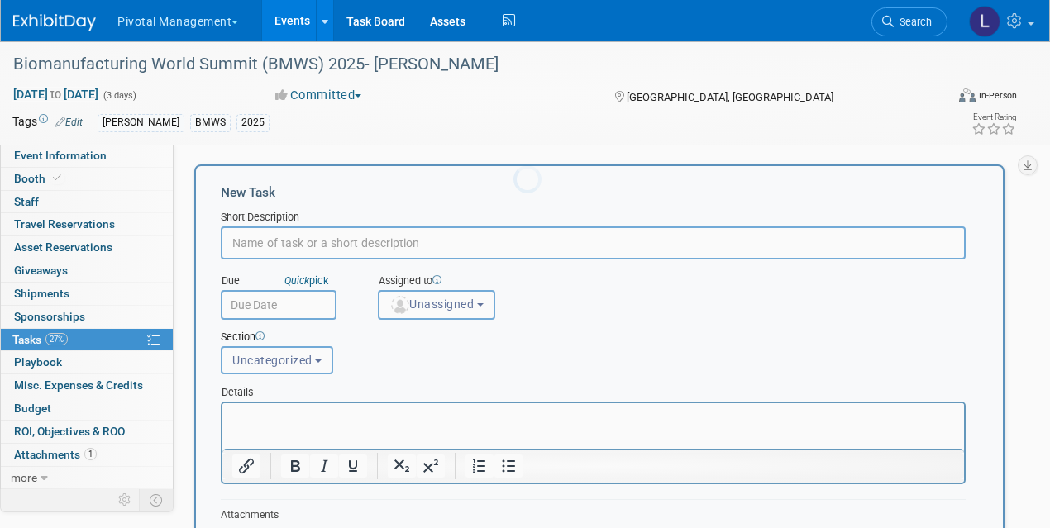
scroll to position [0, 0]
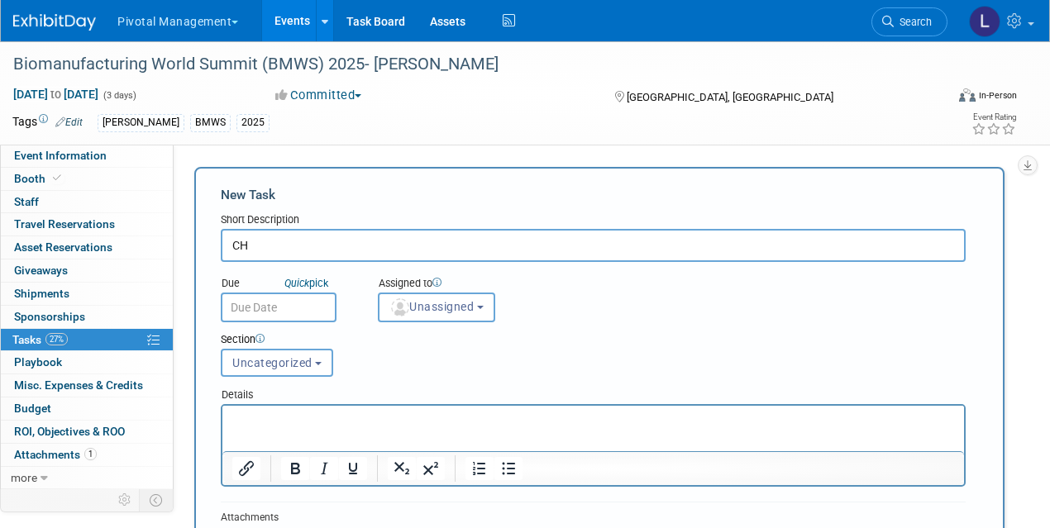
type input "C"
type input "Graphic Skins - What using and need CHO?"
click at [421, 312] on span "Unassigned" at bounding box center [431, 306] width 84 height 13
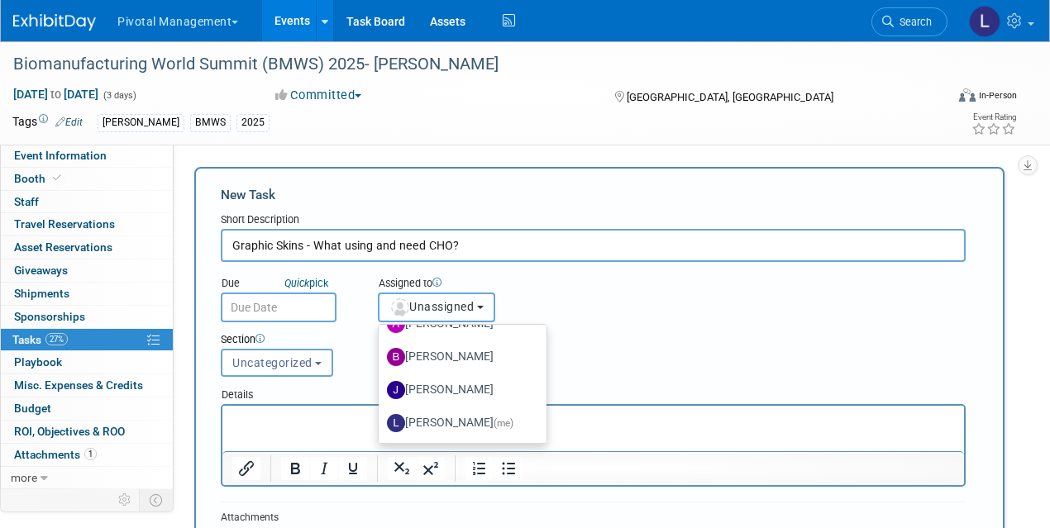
scroll to position [66, 0]
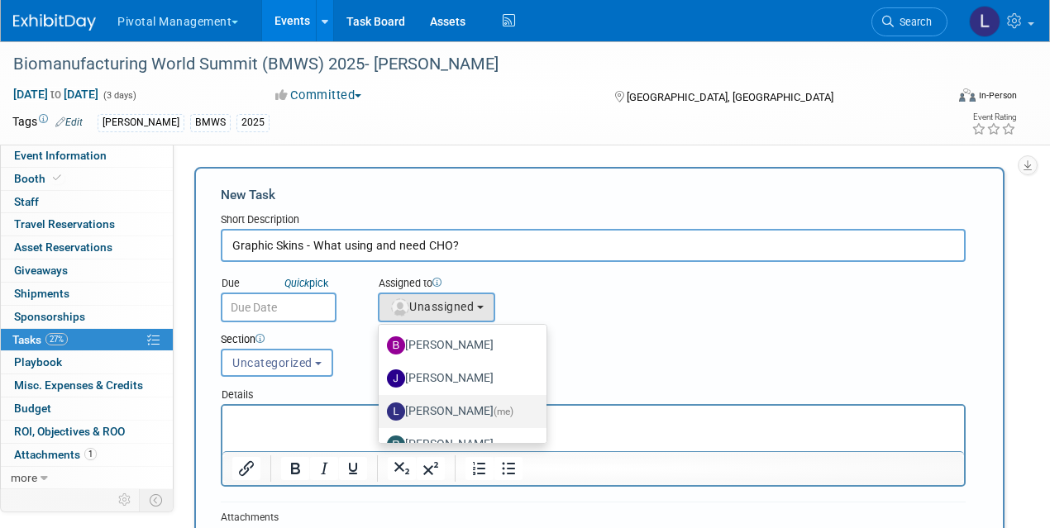
click at [458, 401] on label "Leslie Pelton (me)" at bounding box center [458, 411] width 143 height 26
click at [381, 404] on input "Leslie Pelton (me)" at bounding box center [375, 409] width 11 height 11
select select "dc5d874d-e65f-4397-9ee7-21f806dbe4f5"
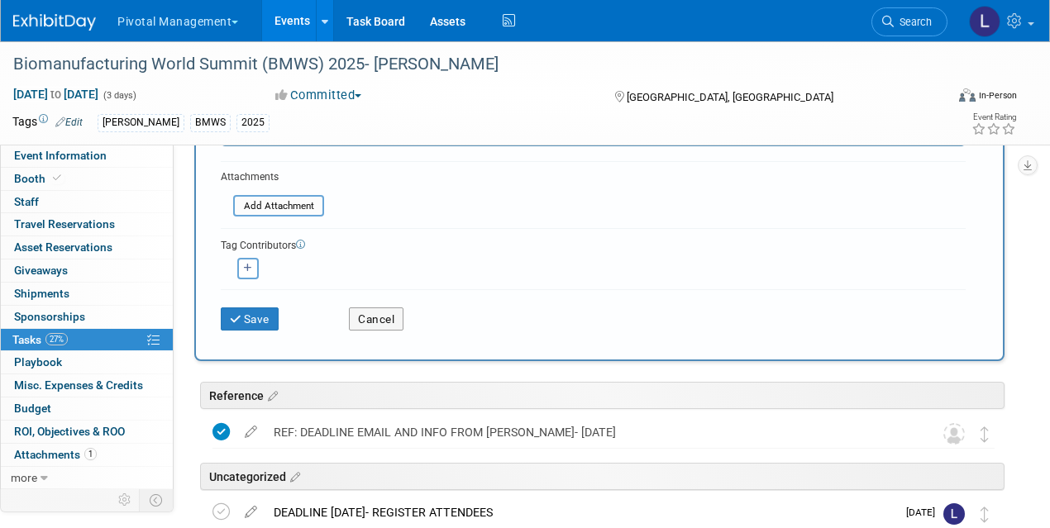
scroll to position [342, 0]
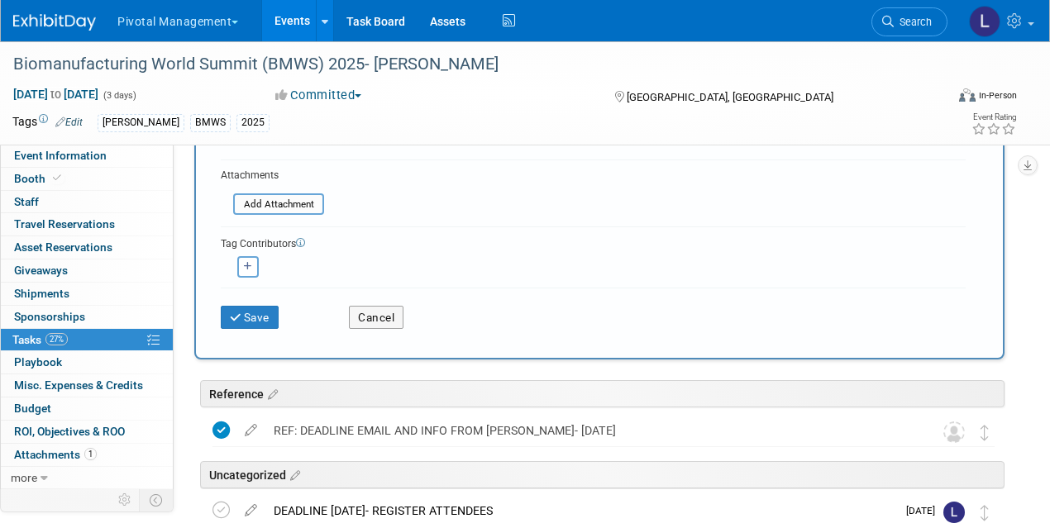
click at [241, 330] on div "Save Cancel" at bounding box center [593, 314] width 745 height 53
click at [246, 319] on button "Save" at bounding box center [250, 317] width 58 height 23
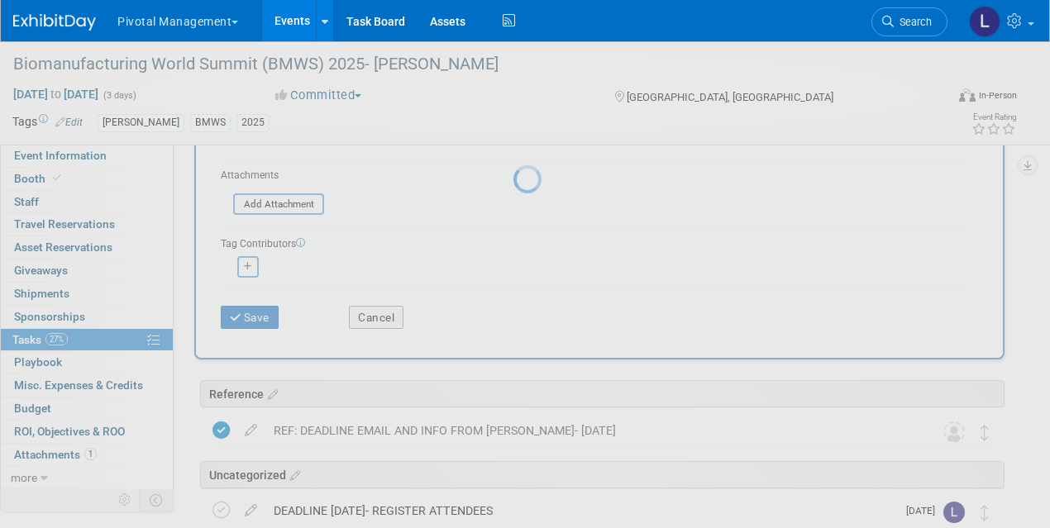
click at [513, 318] on div at bounding box center [524, 264] width 23 height 528
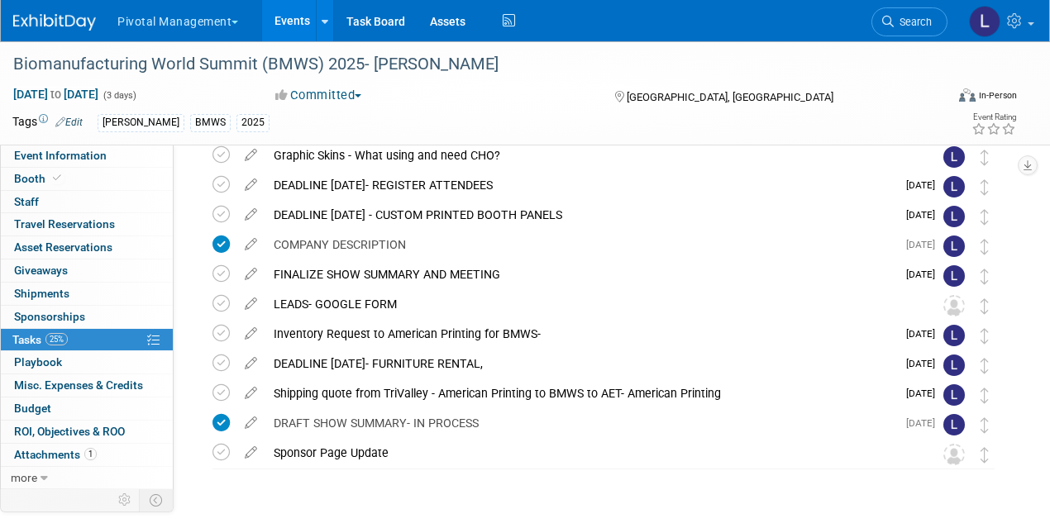
scroll to position [190, 0]
click at [918, 26] on span "Search" at bounding box center [913, 22] width 38 height 12
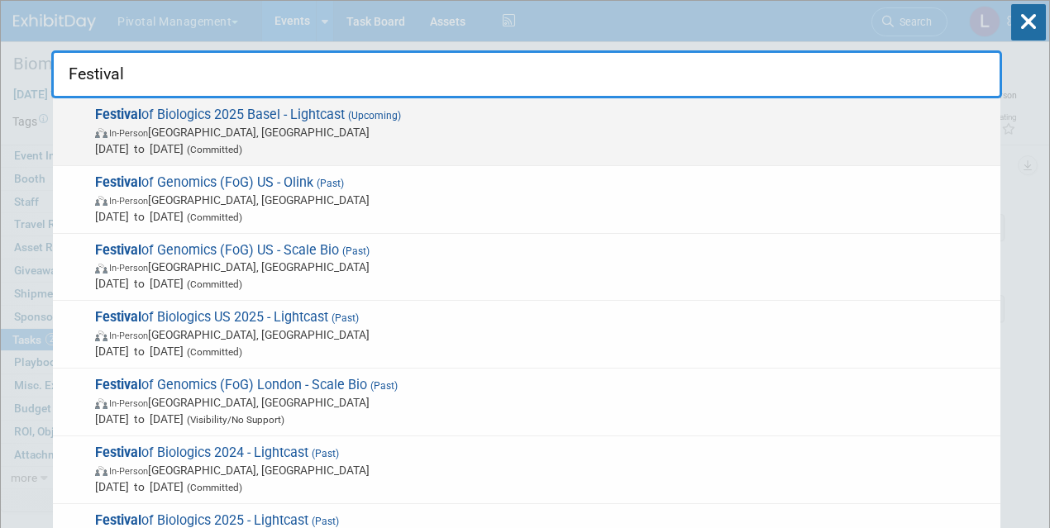
type input "Festival"
click at [306, 125] on span "In-Person Basel, Switzerland" at bounding box center [543, 132] width 897 height 17
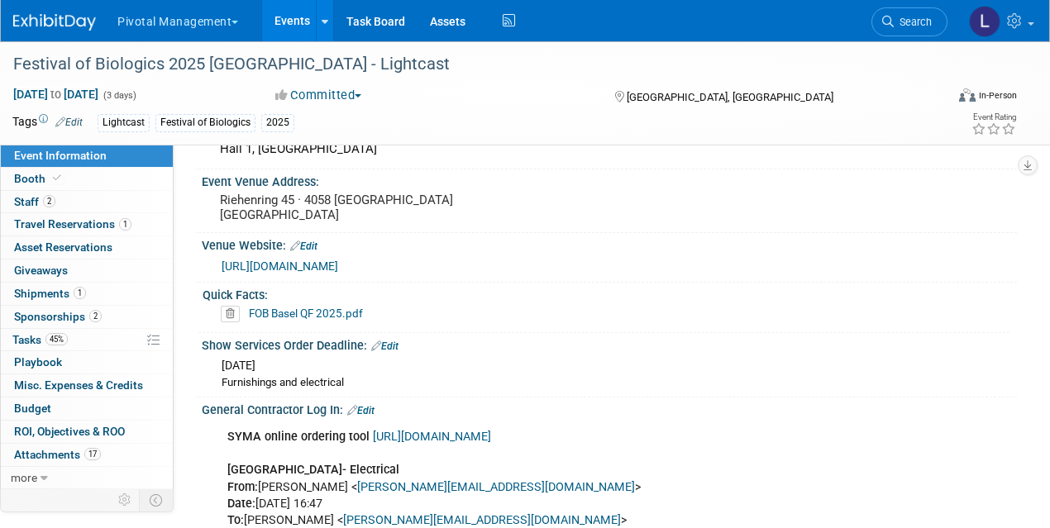
scroll to position [1950, 0]
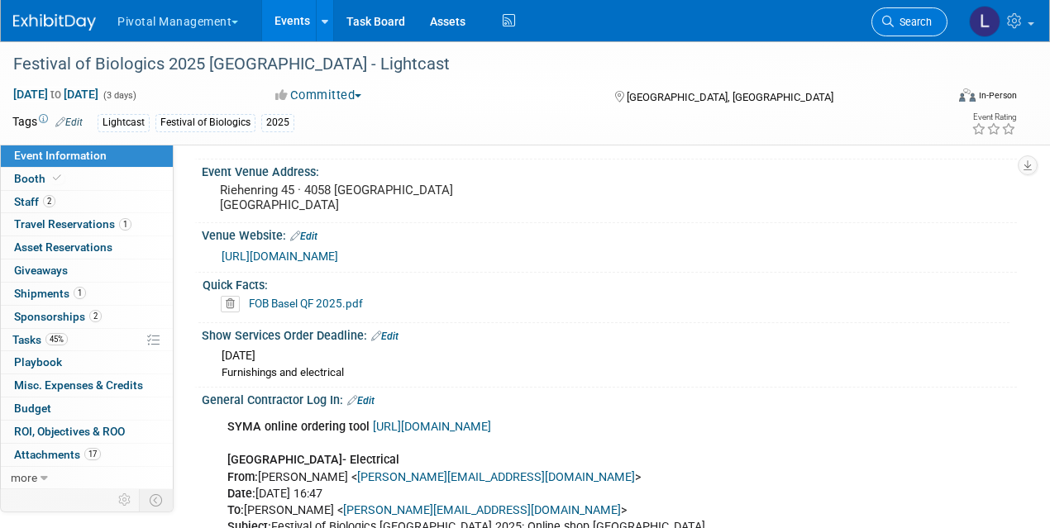
click at [912, 31] on link "Search" at bounding box center [909, 21] width 76 height 29
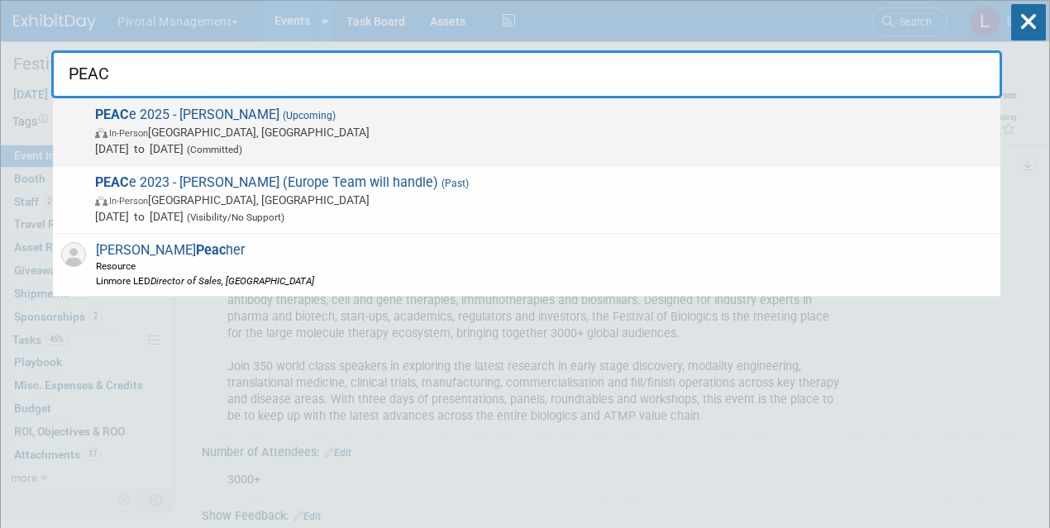
type input "PEAC"
click at [304, 141] on span "Sep 15, 2025 to Sep 18, 2025 (Committed)" at bounding box center [543, 149] width 897 height 17
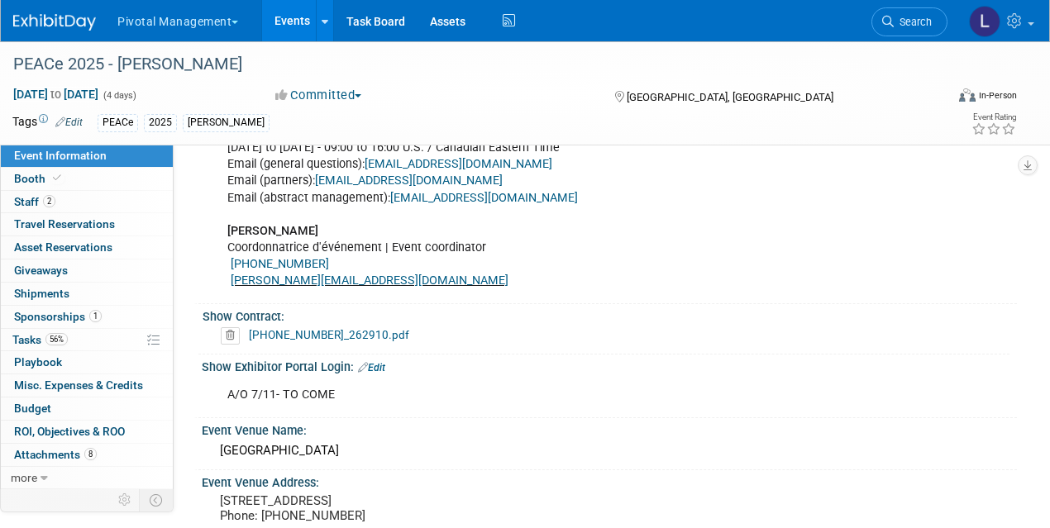
scroll to position [1287, 0]
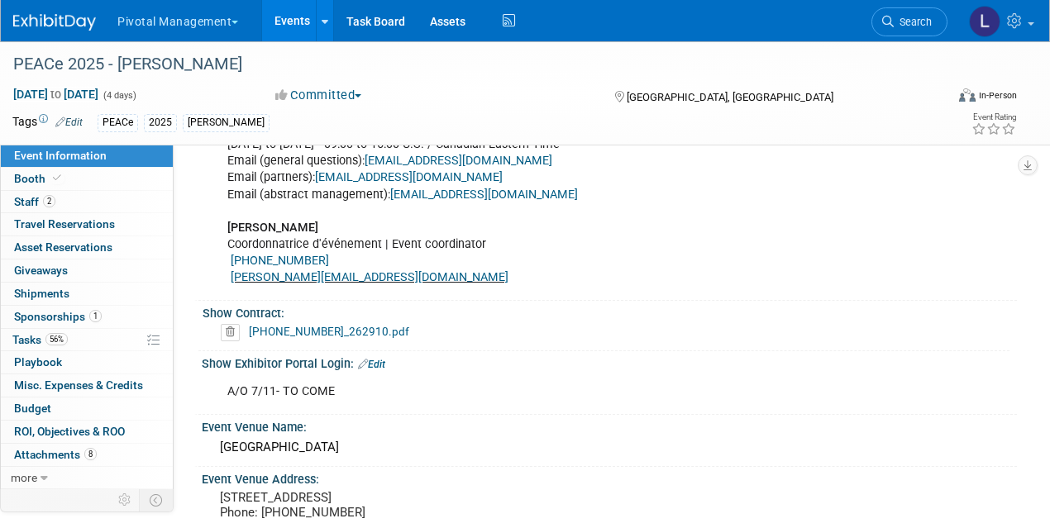
click at [327, 331] on link "258-2025-9_262910.pdf" at bounding box center [329, 331] width 160 height 13
